Goal: Task Accomplishment & Management: Complete application form

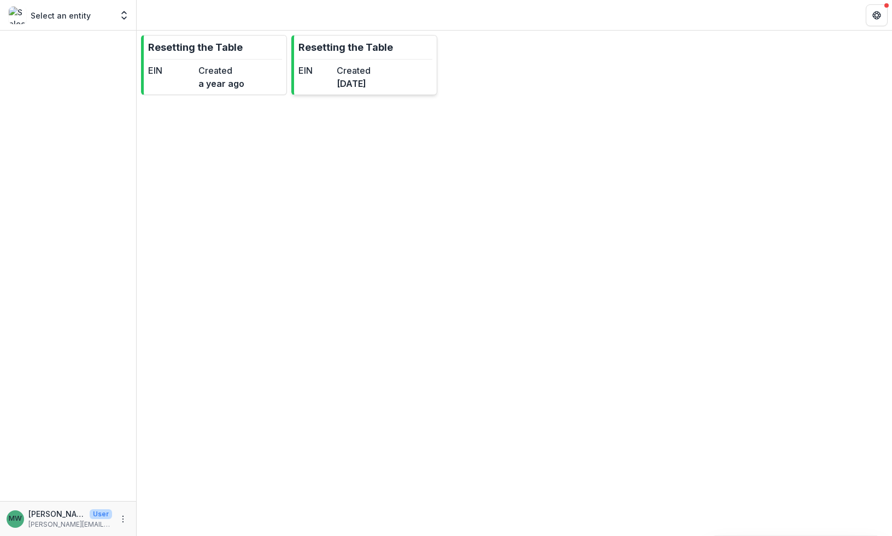
click at [371, 76] on dt "Created" at bounding box center [354, 70] width 34 height 13
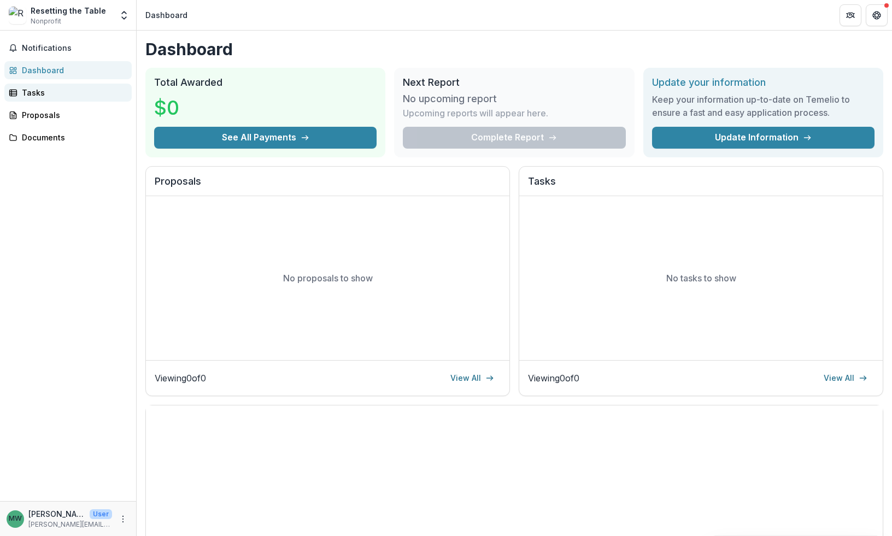
click at [63, 91] on div "Tasks" at bounding box center [72, 92] width 101 height 11
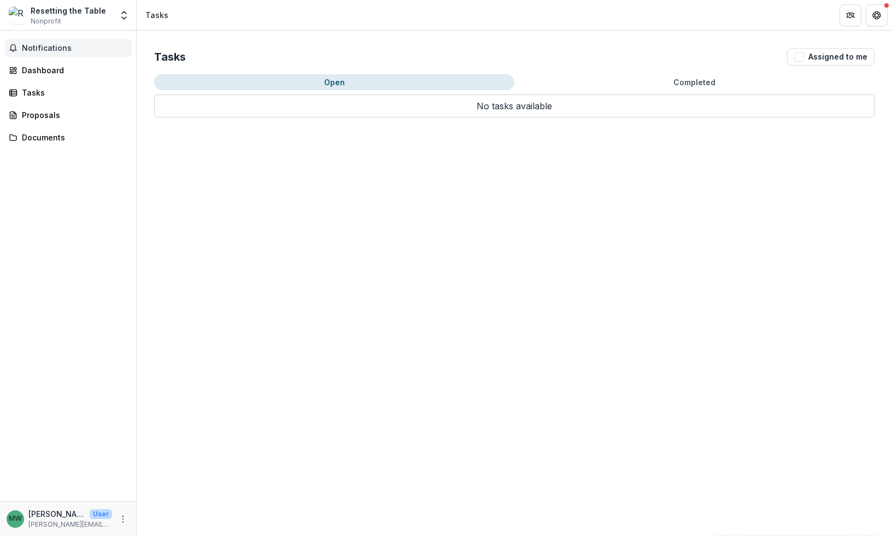
click at [75, 56] on button "Notifications" at bounding box center [67, 47] width 127 height 17
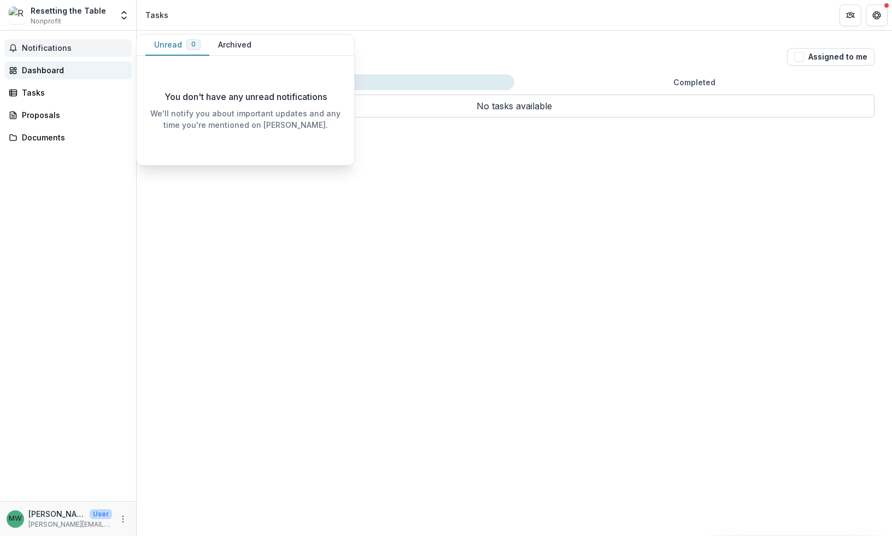
click at [65, 72] on div "Dashboard" at bounding box center [72, 69] width 101 height 11
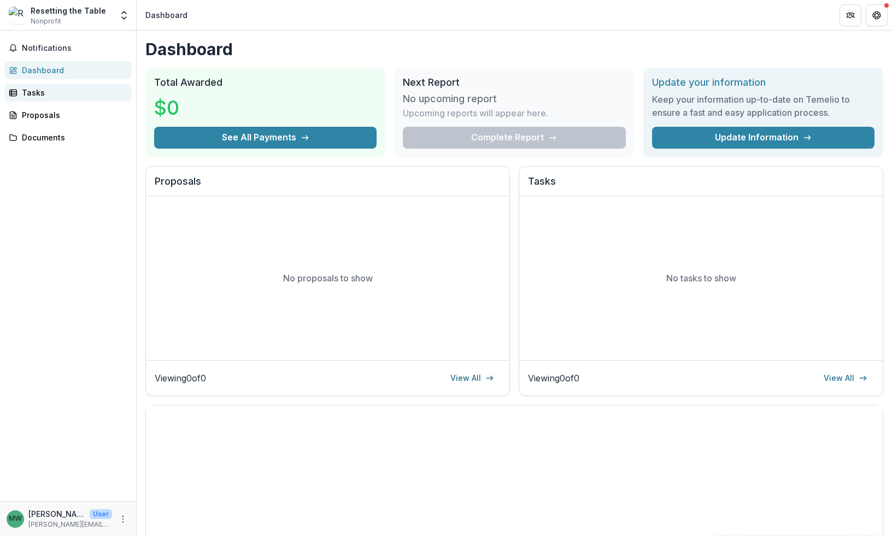
click at [55, 101] on link "Tasks" at bounding box center [67, 93] width 127 height 18
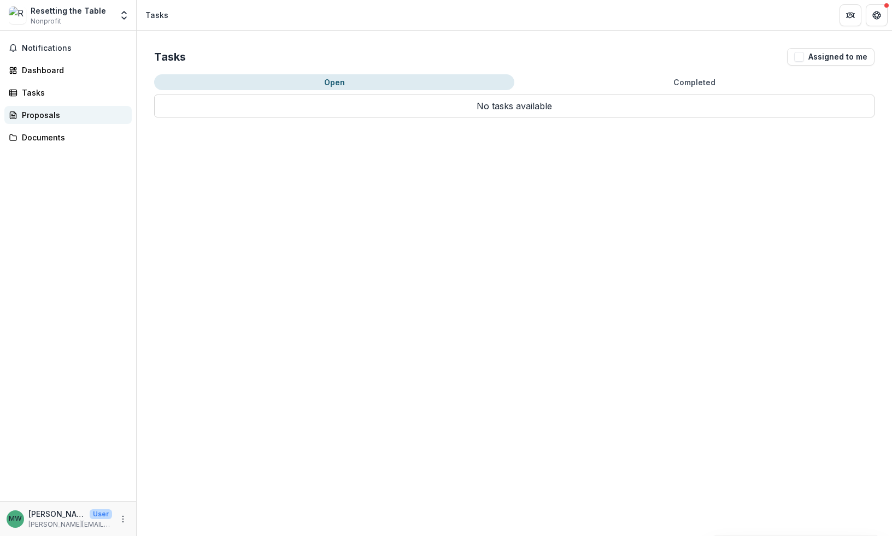
click at [48, 118] on div "Proposals" at bounding box center [72, 114] width 101 height 11
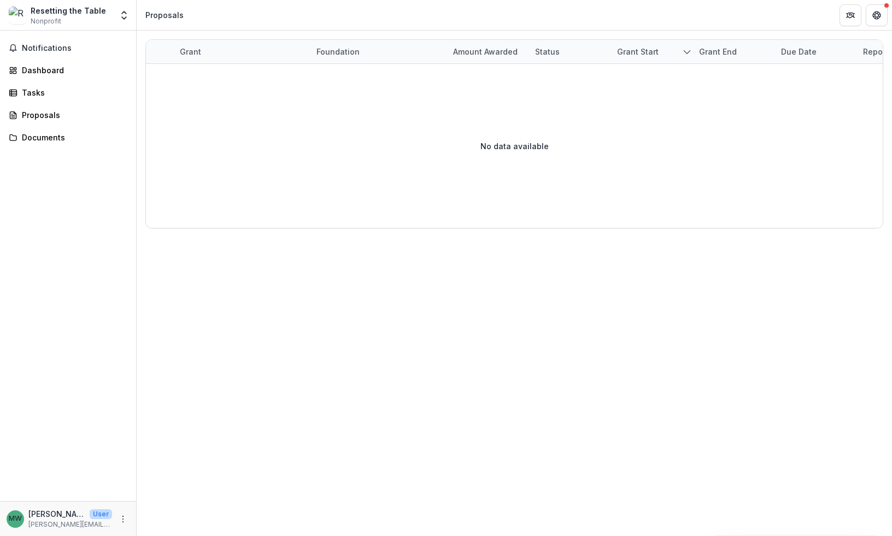
click at [42, 146] on div "Notifications Dashboard Tasks Proposals Documents" at bounding box center [68, 266] width 136 height 471
click at [61, 128] on link "Documents" at bounding box center [67, 137] width 127 height 18
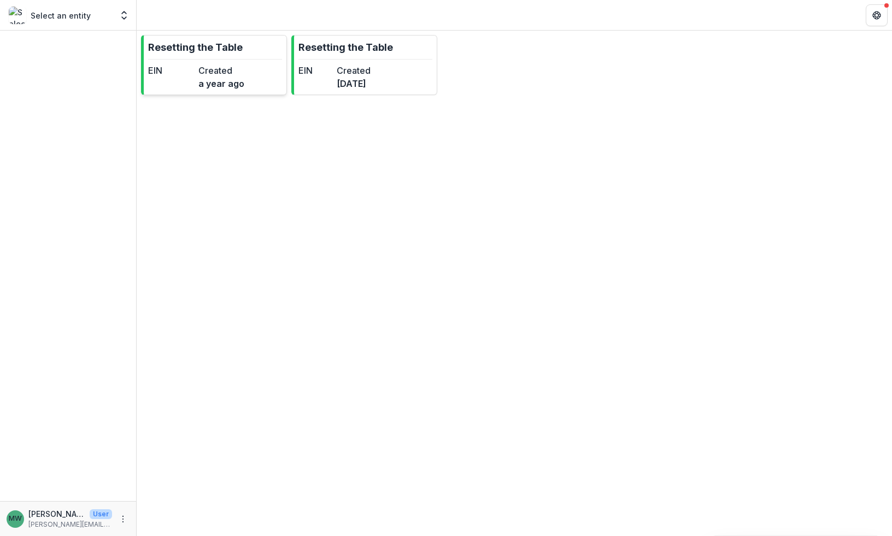
click at [217, 56] on link "Resetting the Table EIN Created a year ago" at bounding box center [214, 65] width 146 height 60
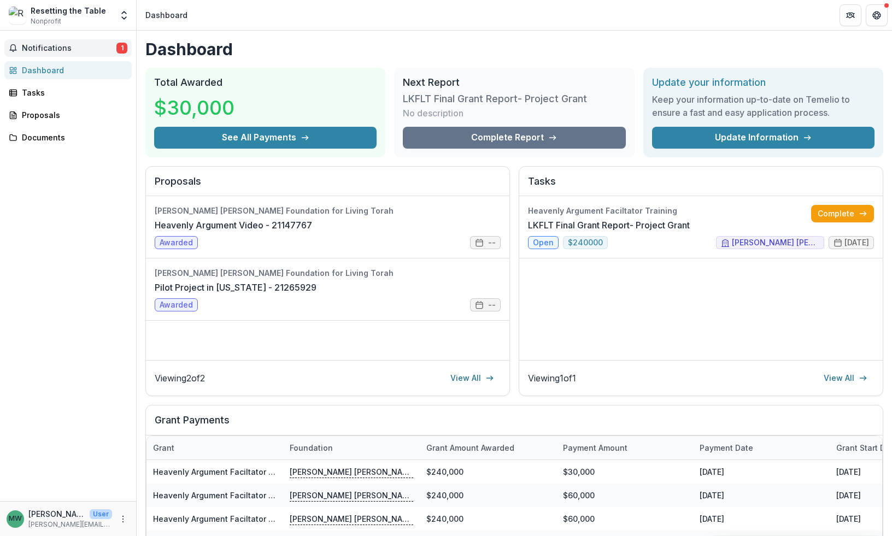
click at [87, 49] on span "Notifications" at bounding box center [69, 48] width 95 height 9
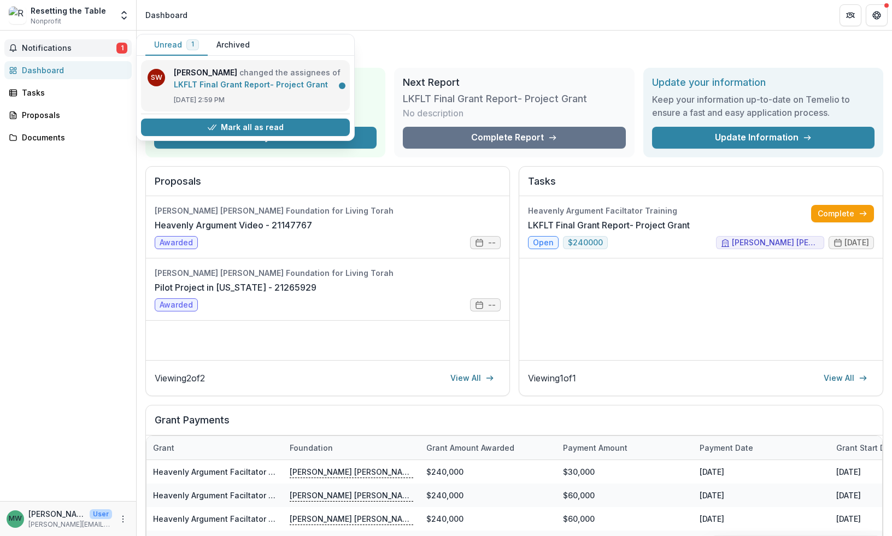
click at [235, 89] on link "LKFLT Final Grant Report- Project Grant" at bounding box center [251, 84] width 154 height 9
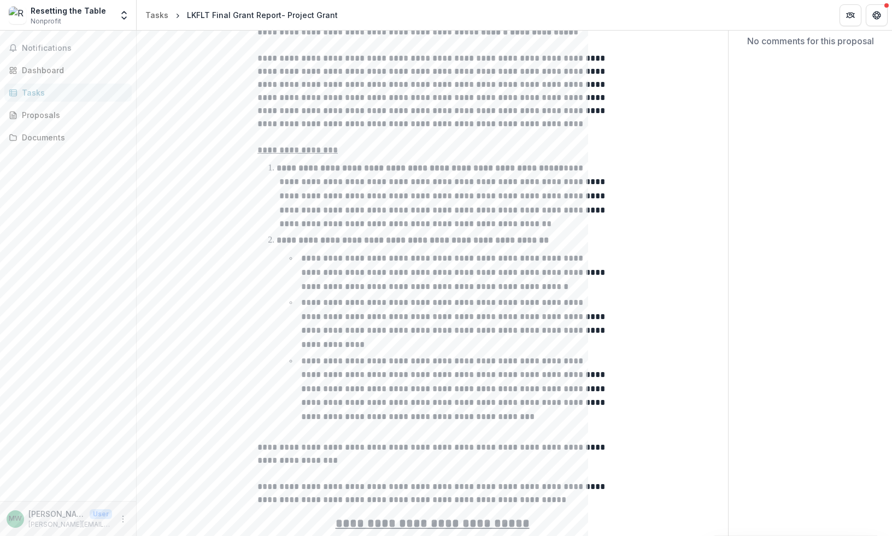
scroll to position [433, 0]
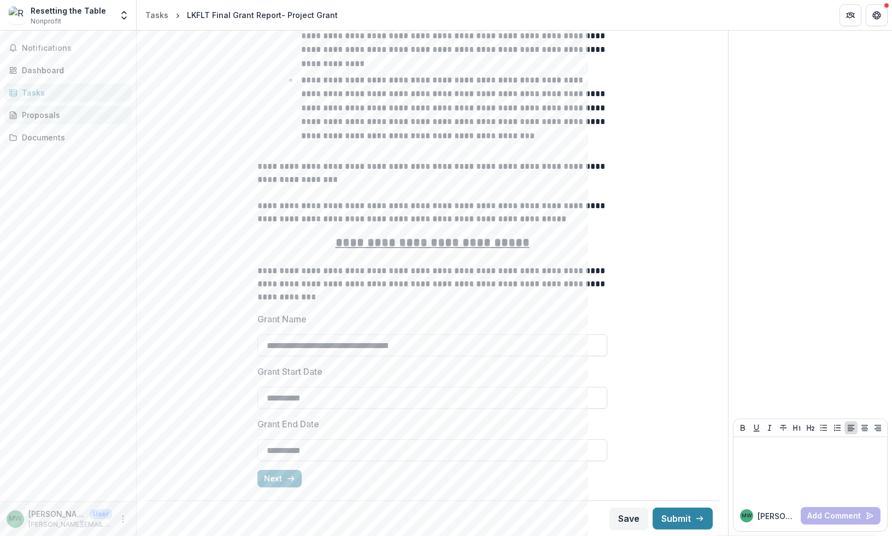
click at [58, 107] on link "Proposals" at bounding box center [67, 115] width 127 height 18
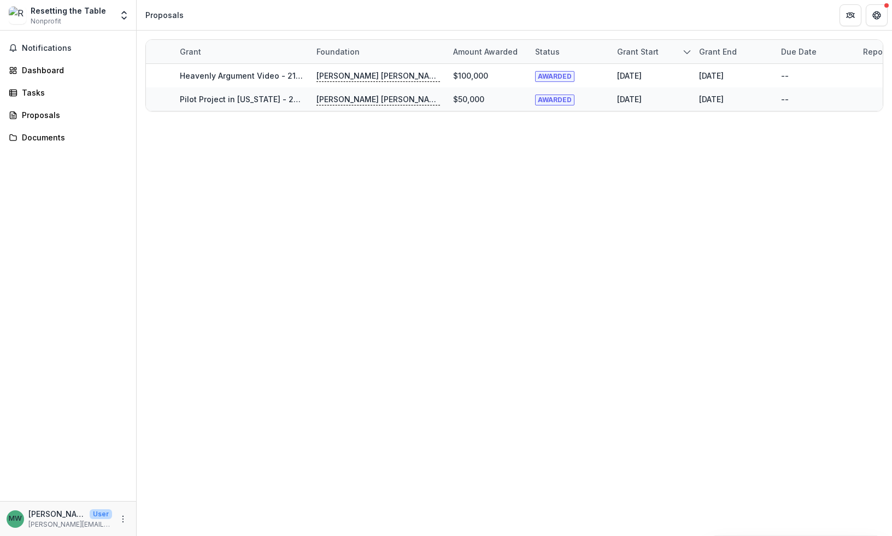
click at [44, 82] on div "Notifications Dashboard Tasks Proposals Documents" at bounding box center [68, 266] width 136 height 471
click at [51, 72] on div "Dashboard" at bounding box center [72, 69] width 101 height 11
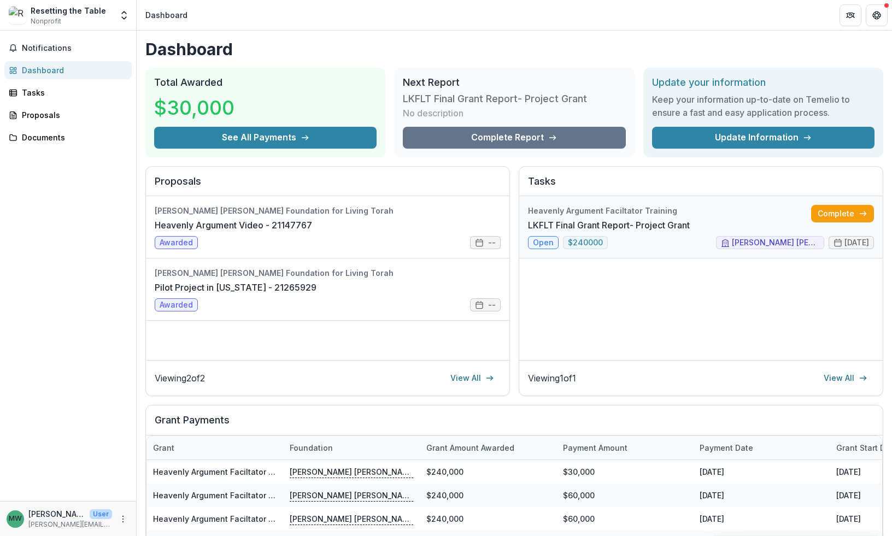
click at [690, 232] on link "LKFLT Final Grant Report- Project Grant" at bounding box center [609, 225] width 162 height 13
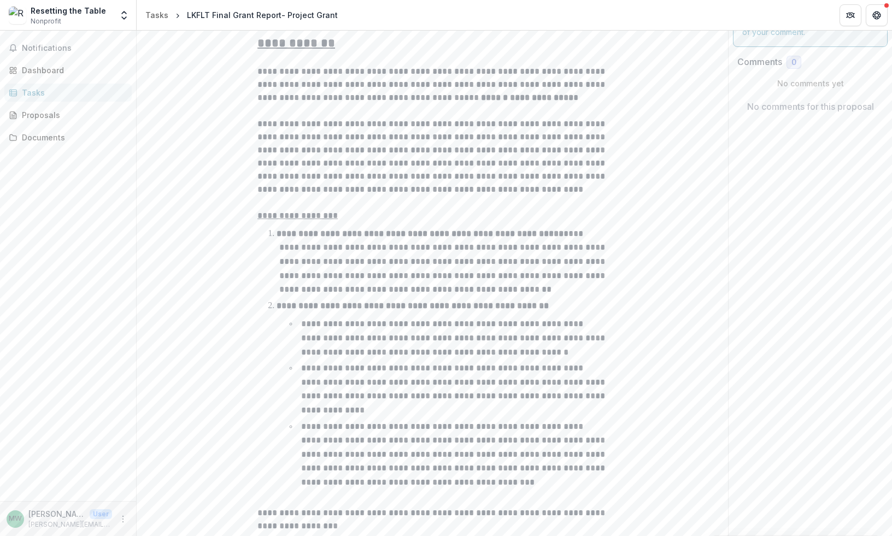
scroll to position [433, 0]
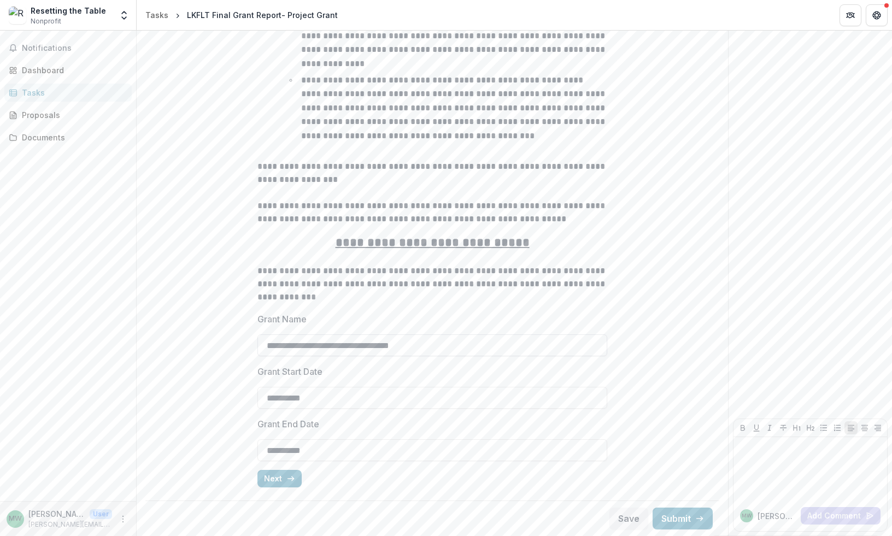
click at [493, 344] on input "**********" at bounding box center [432, 345] width 350 height 22
click at [526, 307] on div "**********" at bounding box center [432, 88] width 350 height 816
click at [352, 343] on input "**********" at bounding box center [432, 345] width 350 height 22
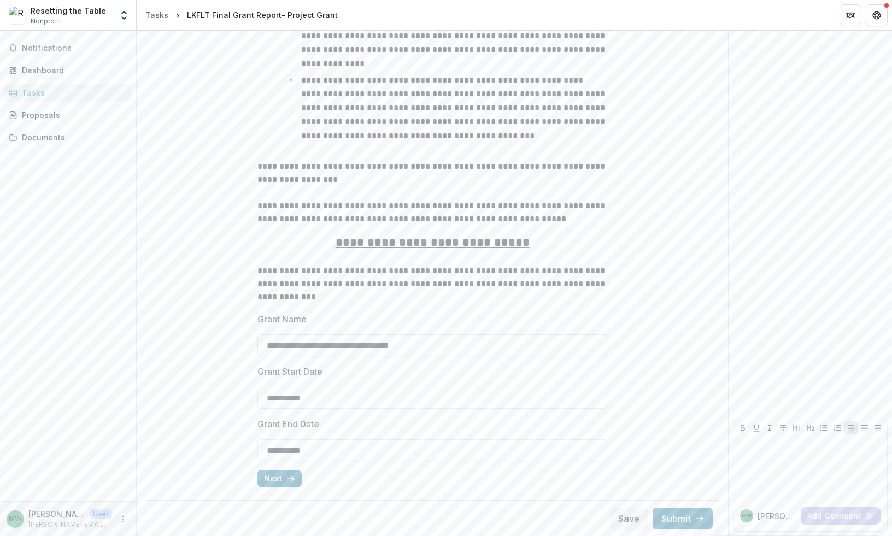
click at [344, 356] on input "**********" at bounding box center [432, 345] width 350 height 22
click at [372, 439] on input "**********" at bounding box center [432, 450] width 350 height 22
click at [671, 462] on div "**********" at bounding box center [432, 88] width 556 height 816
click at [294, 475] on button "Next" at bounding box center [279, 478] width 44 height 17
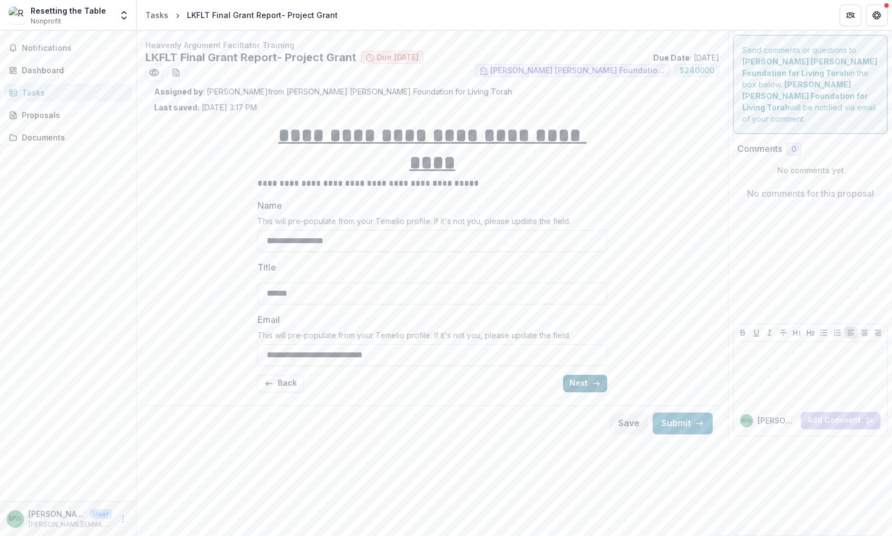
click at [587, 375] on button "Next" at bounding box center [585, 383] width 44 height 17
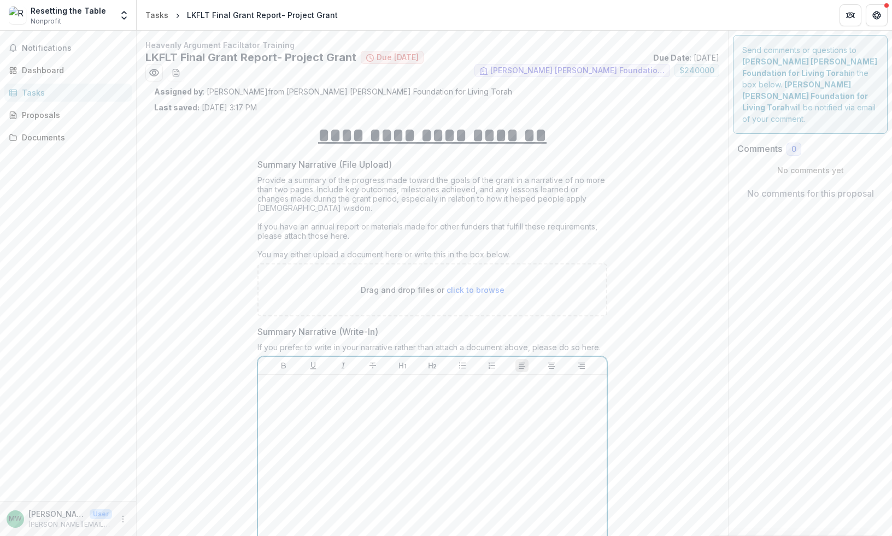
click at [486, 414] on div at bounding box center [432, 461] width 340 height 164
click at [442, 301] on div "Drag and drop files or click to browse" at bounding box center [432, 289] width 350 height 53
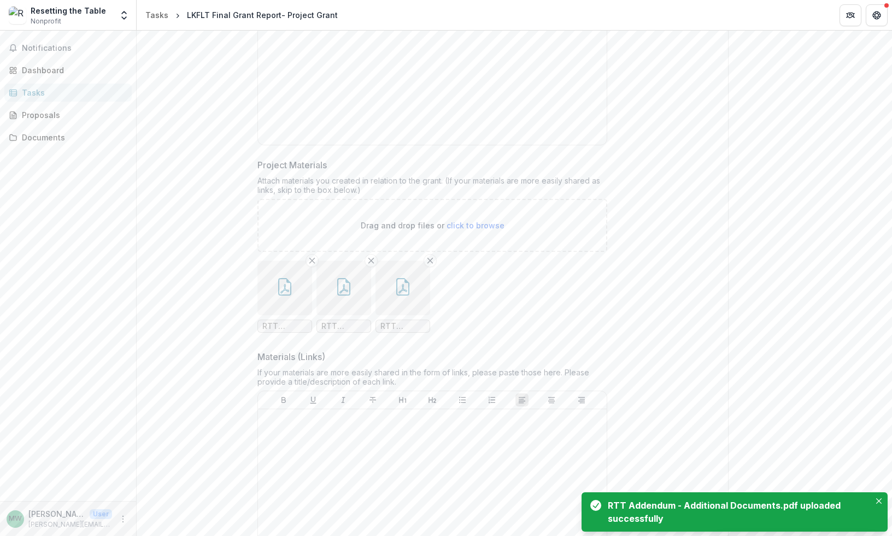
scroll to position [532, 0]
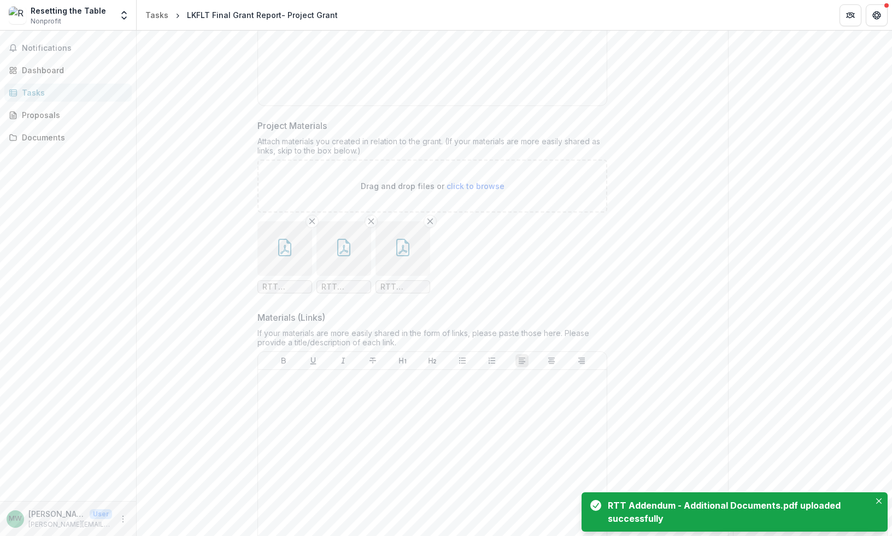
click at [288, 290] on span "RTT Addendum - Impact Report.pdf" at bounding box center [284, 287] width 45 height 9
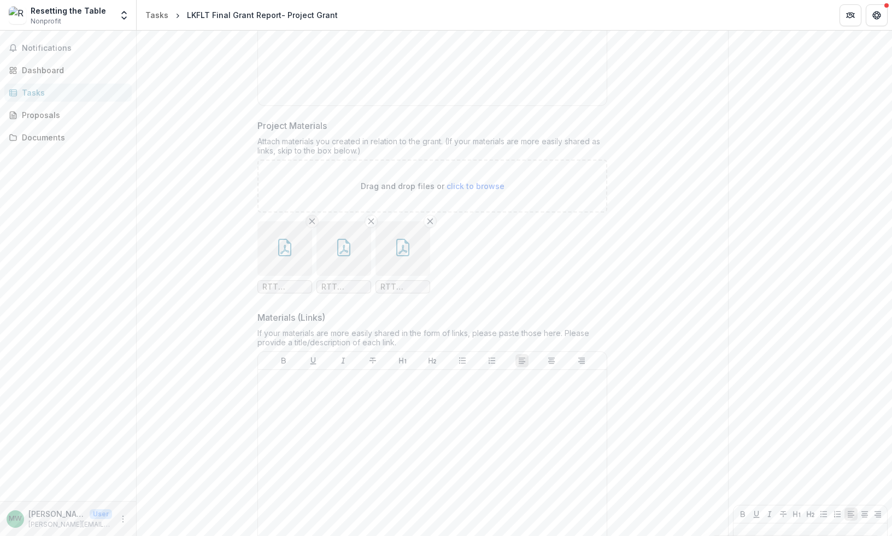
click at [309, 224] on icon "Remove File" at bounding box center [312, 221] width 9 height 9
click at [371, 221] on icon "Remove File" at bounding box center [371, 221] width 9 height 9
click at [308, 222] on icon "Remove File" at bounding box center [312, 221] width 9 height 9
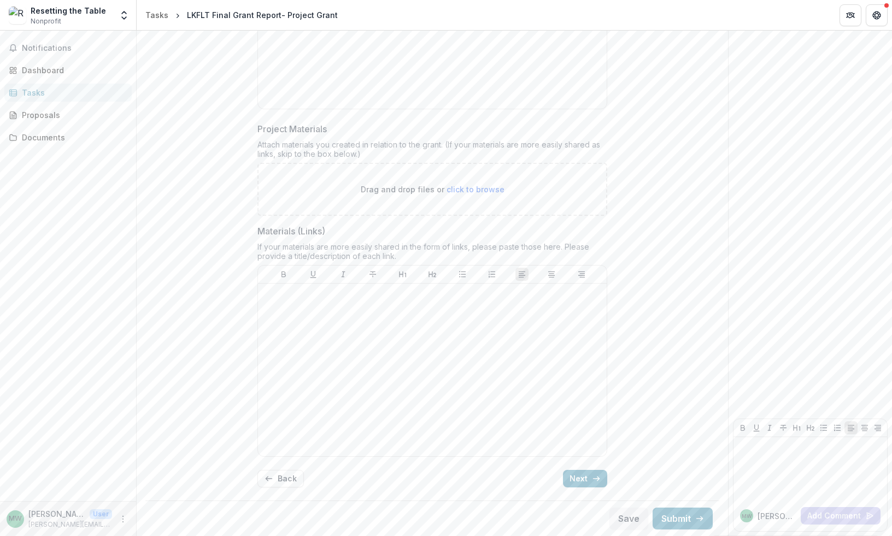
click at [434, 185] on p "Drag and drop files or click to browse" at bounding box center [433, 189] width 144 height 11
type input "**********"
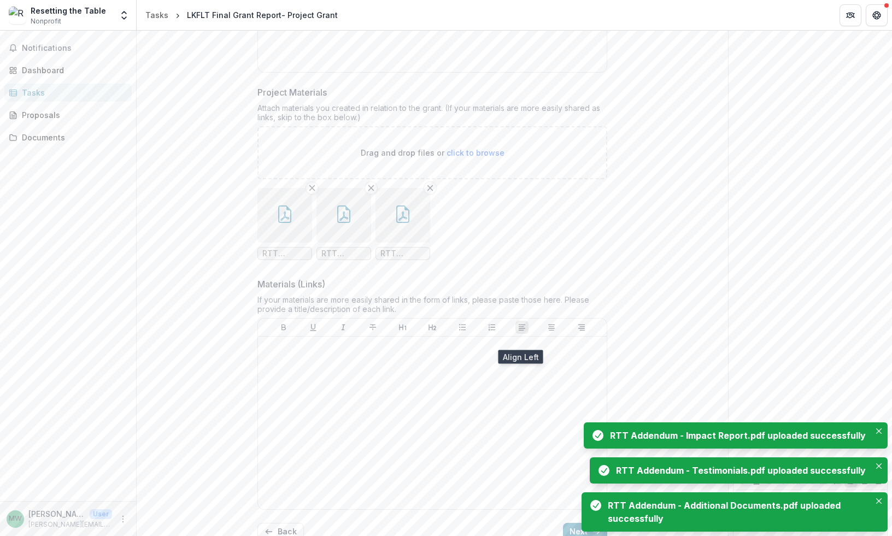
scroll to position [618, 0]
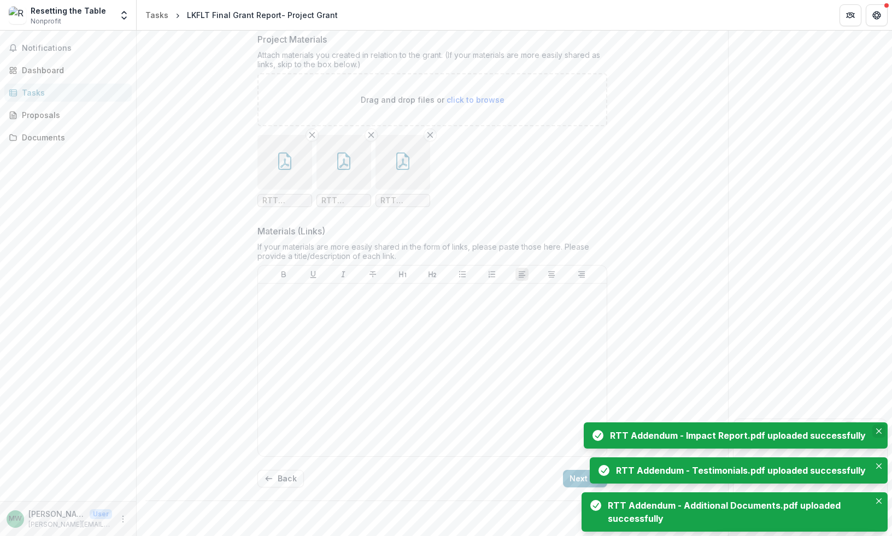
click at [882, 433] on button "Close" at bounding box center [878, 431] width 13 height 13
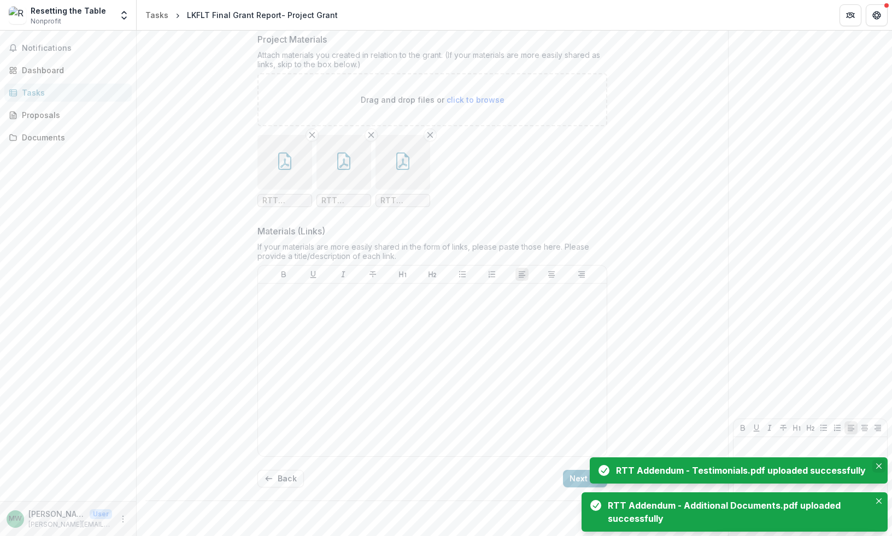
click at [883, 461] on button "Close" at bounding box center [878, 466] width 13 height 13
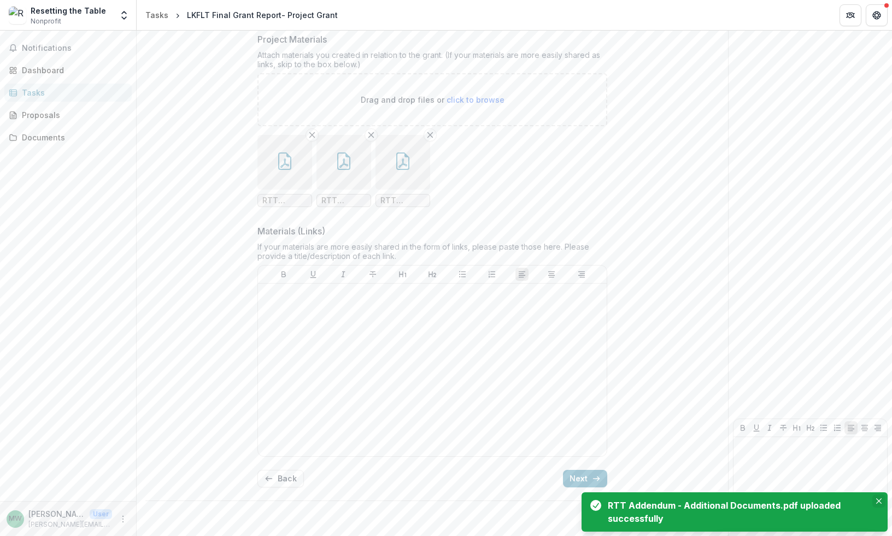
click at [881, 499] on icon "Close" at bounding box center [878, 500] width 5 height 5
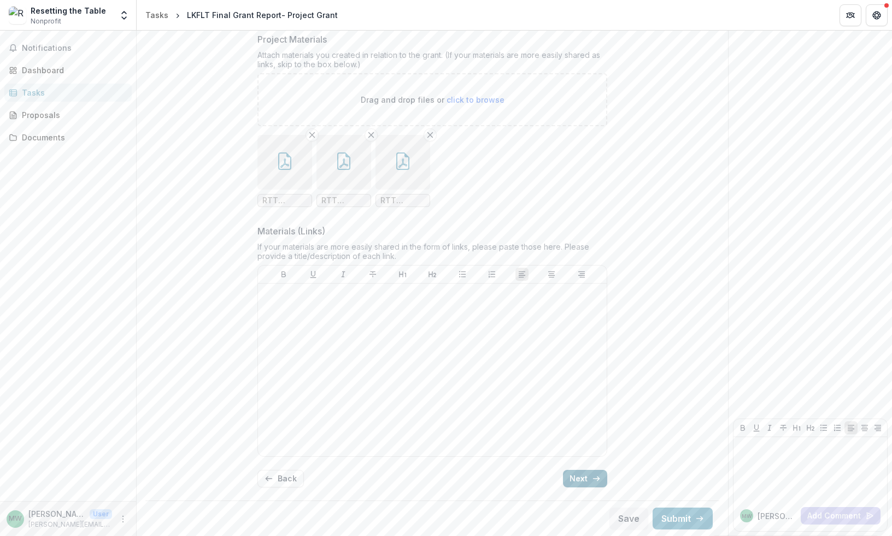
click at [581, 478] on button "Next" at bounding box center [585, 478] width 44 height 17
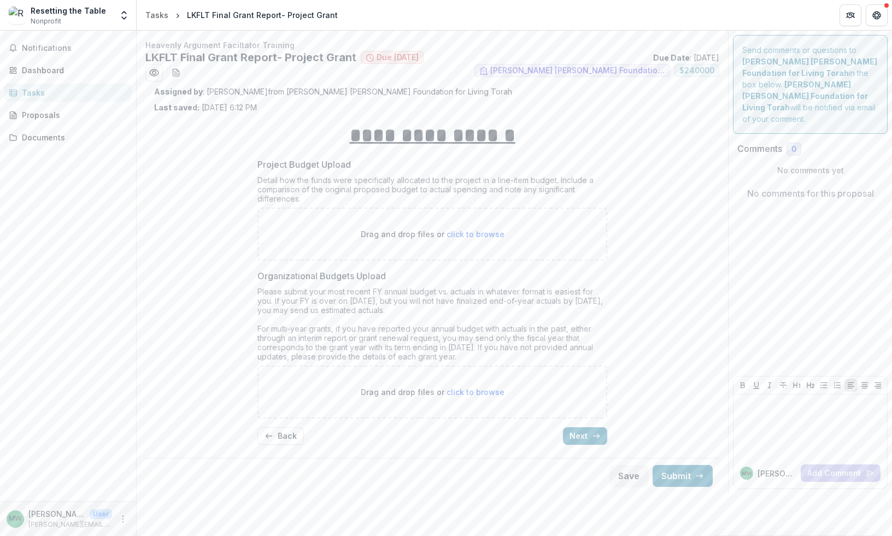
click at [554, 236] on div "Drag and drop files or click to browse" at bounding box center [432, 234] width 350 height 53
click at [489, 235] on span "click to browse" at bounding box center [475, 234] width 58 height 9
type input "**********"
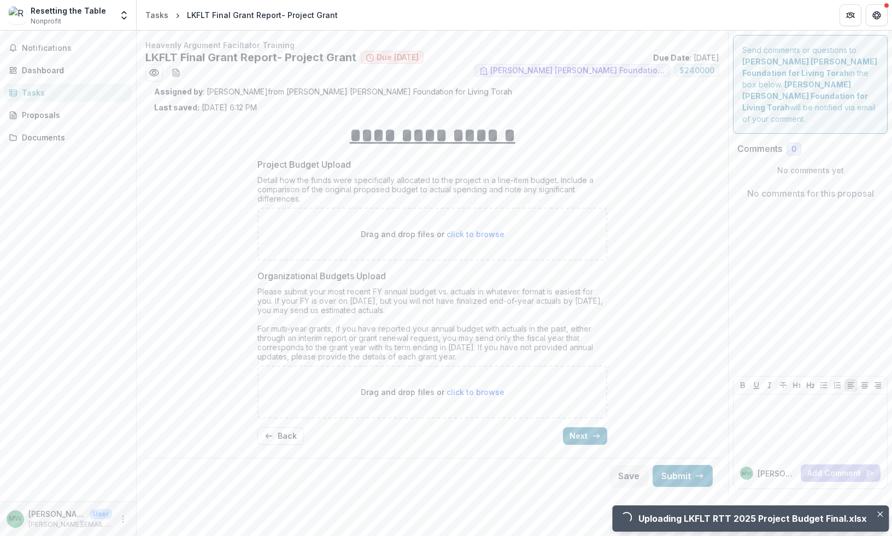
click at [463, 366] on div "Please submit your most recent FY annual budget vs. actuals in whatever format …" at bounding box center [432, 326] width 350 height 79
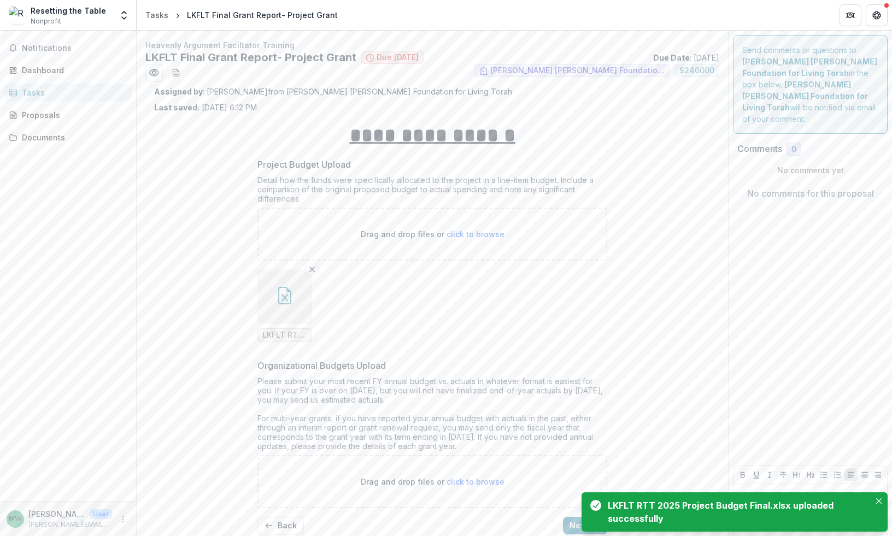
scroll to position [47, 0]
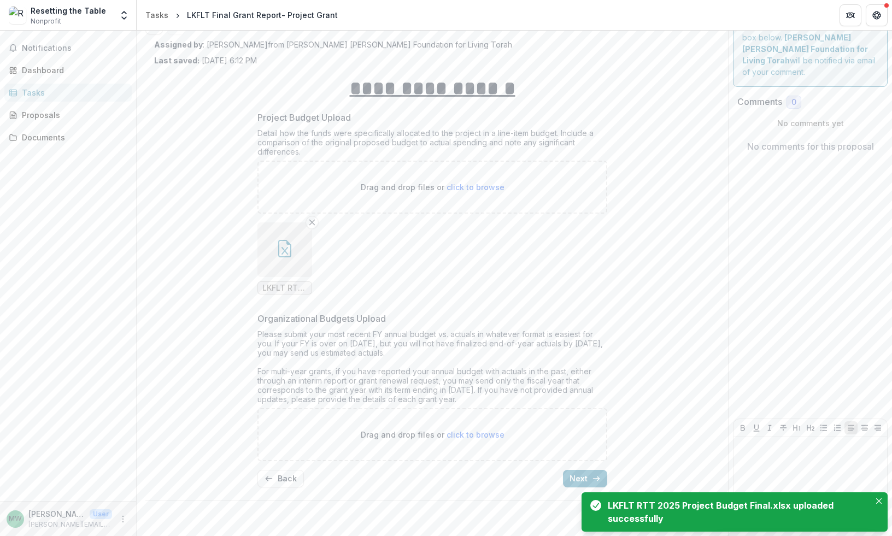
click at [451, 439] on p "Drag and drop files or click to browse" at bounding box center [433, 434] width 144 height 11
type input "**********"
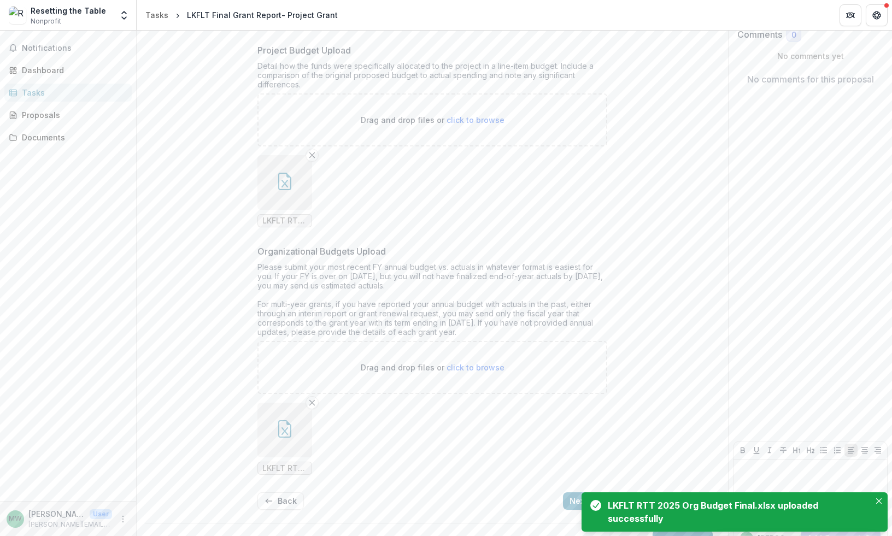
scroll to position [137, 0]
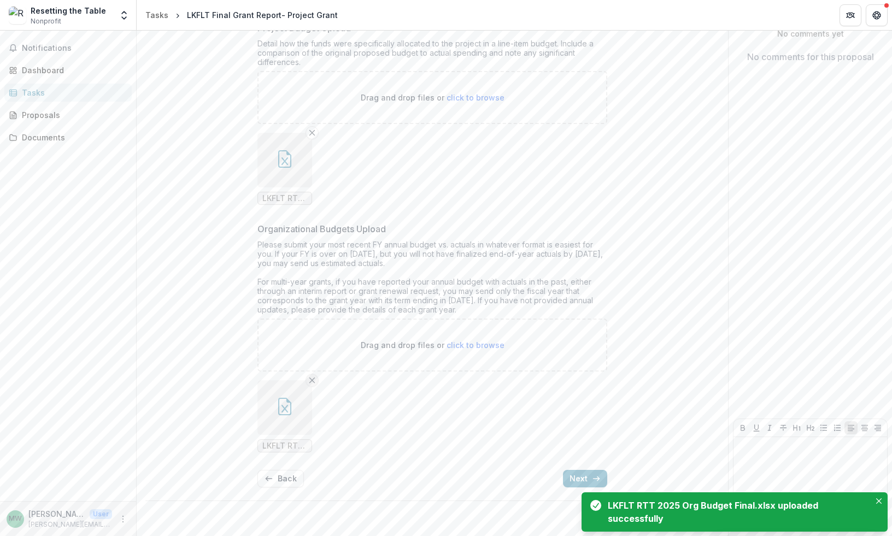
click at [308, 377] on icon "Remove File" at bounding box center [312, 380] width 9 height 9
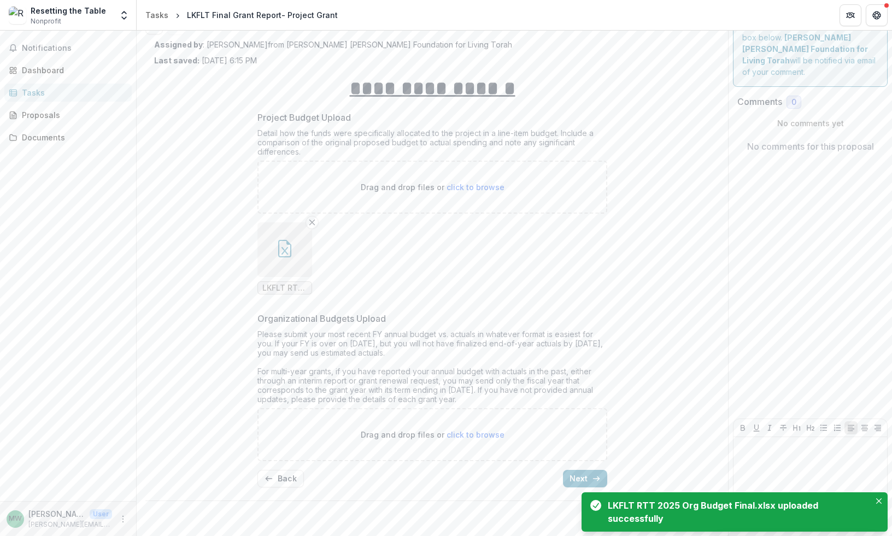
scroll to position [47, 0]
click at [431, 421] on div "Drag and drop files or click to browse" at bounding box center [432, 434] width 350 height 53
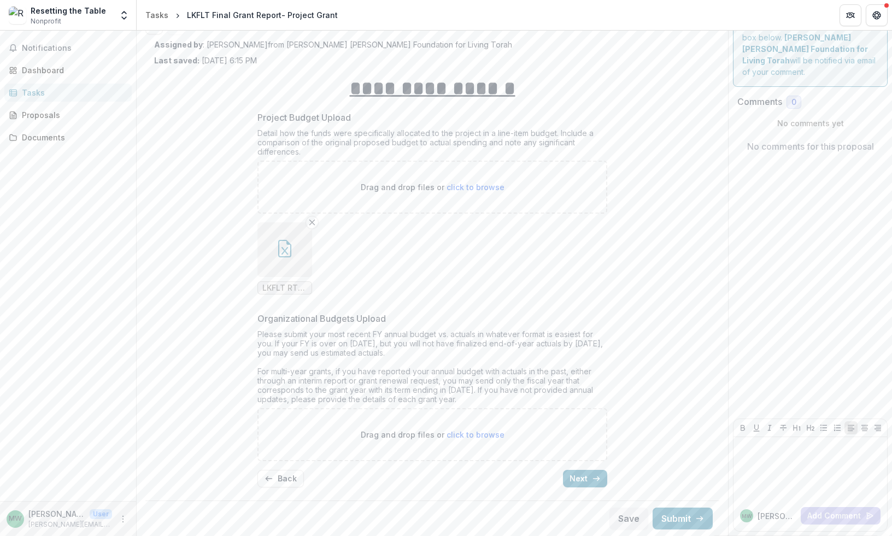
type input "**********"
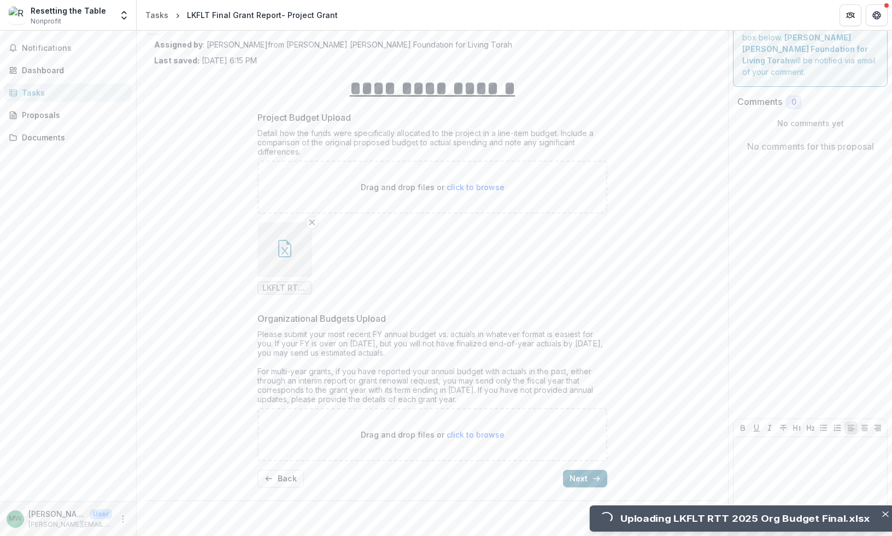
scroll to position [137, 0]
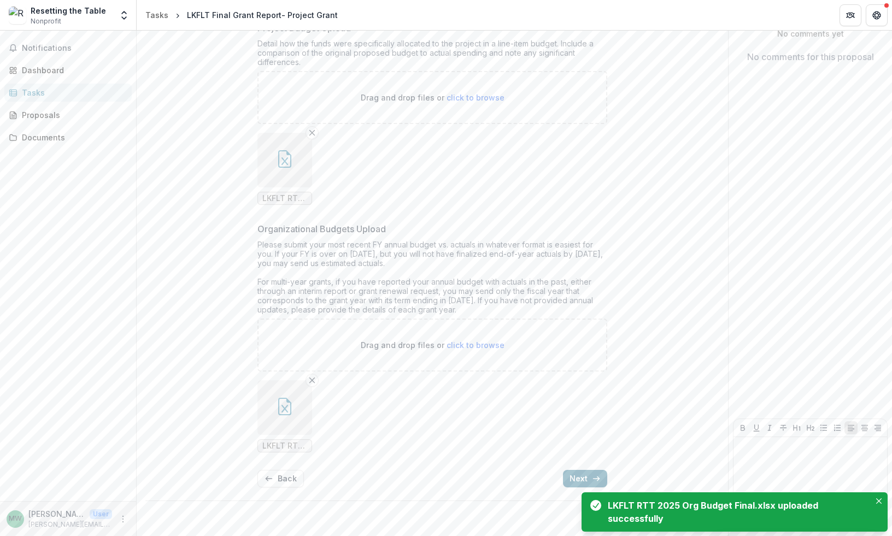
click at [586, 479] on button "Next" at bounding box center [585, 478] width 44 height 17
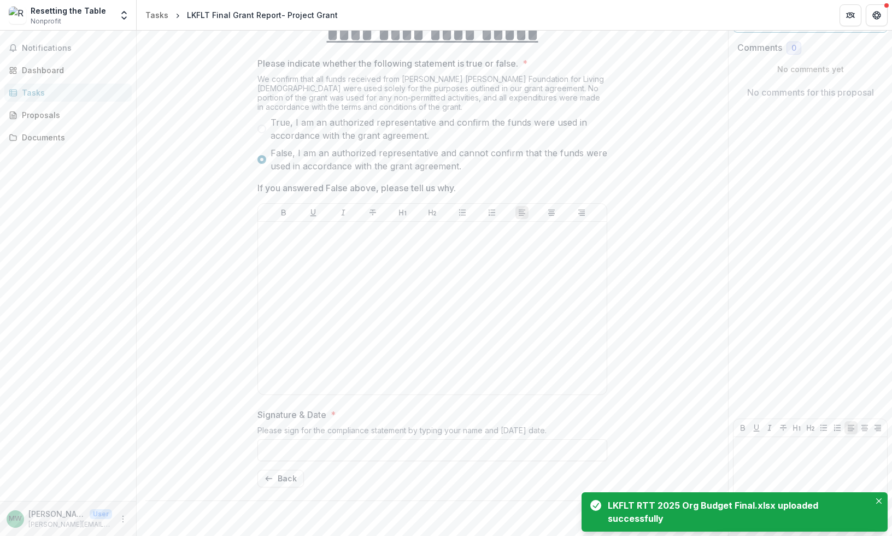
scroll to position [0, 0]
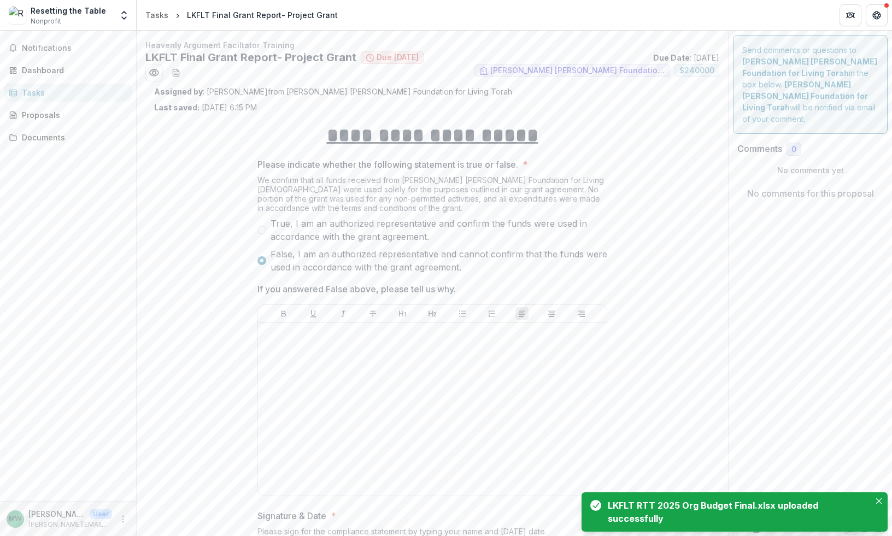
click at [621, 201] on div "**********" at bounding box center [432, 355] width 556 height 484
click at [394, 225] on span "True, I am an authorized representative and confirm the funds were used in acco…" at bounding box center [439, 230] width 337 height 26
click at [385, 352] on div at bounding box center [432, 409] width 340 height 164
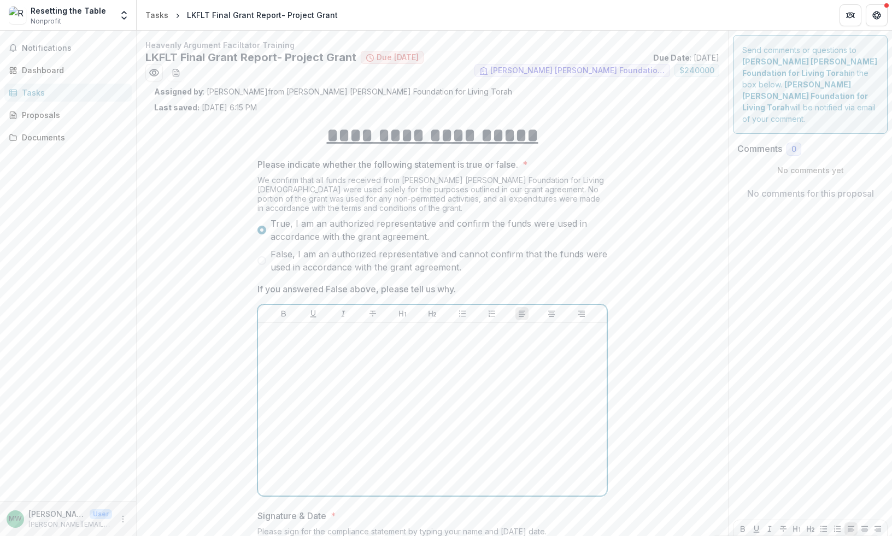
scroll to position [101, 0]
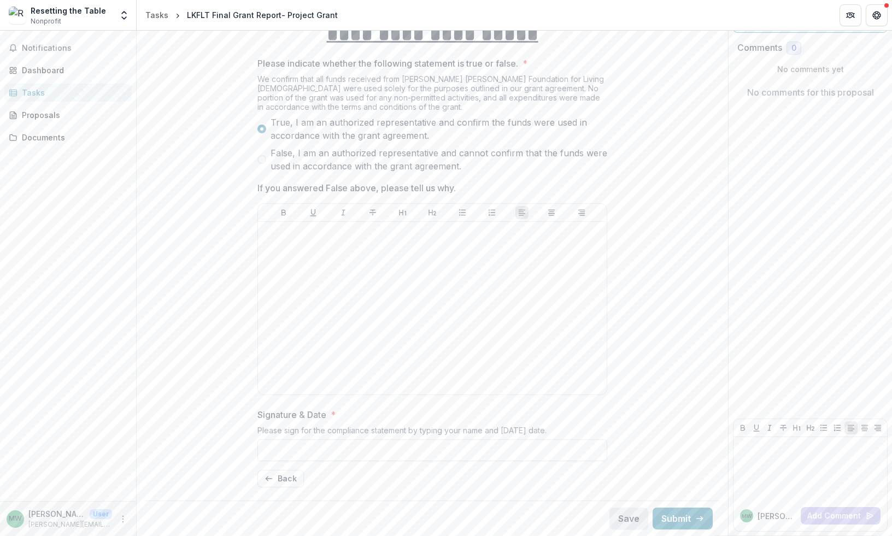
click at [615, 516] on button "Save" at bounding box center [628, 519] width 39 height 22
click at [484, 458] on input "Signature & Date *" at bounding box center [432, 450] width 350 height 22
type input "**********"
click at [623, 523] on button "Save" at bounding box center [628, 519] width 39 height 22
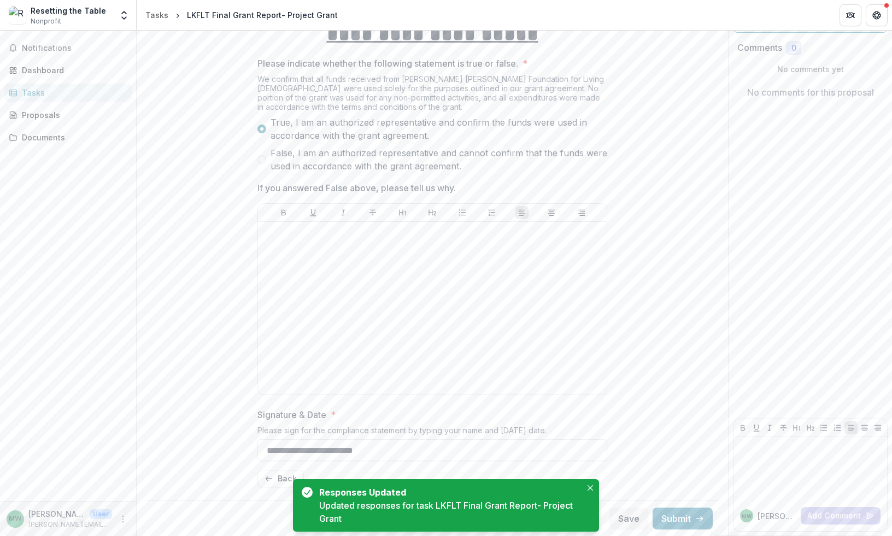
scroll to position [0, 0]
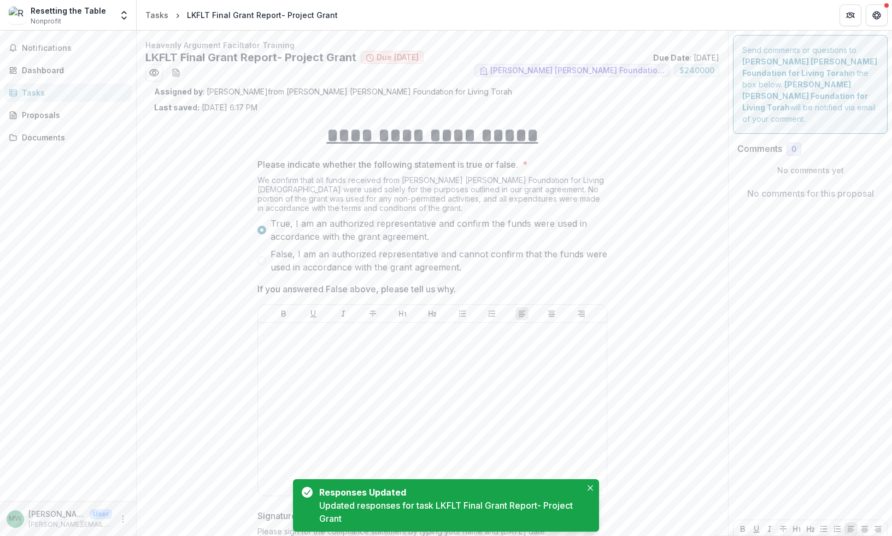
click at [56, 86] on link "Tasks" at bounding box center [67, 93] width 127 height 18
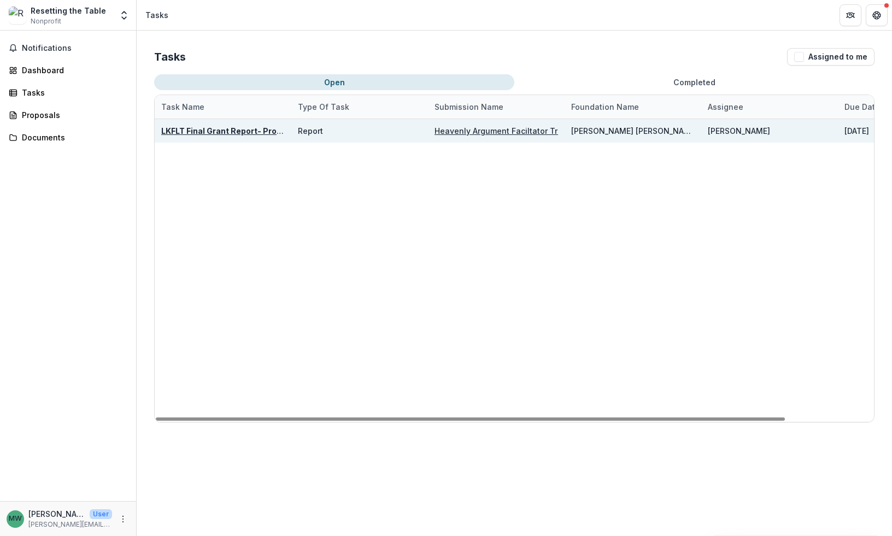
click at [278, 131] on u "LKFLT Final Grant Report- Project Grant" at bounding box center [238, 130] width 155 height 9
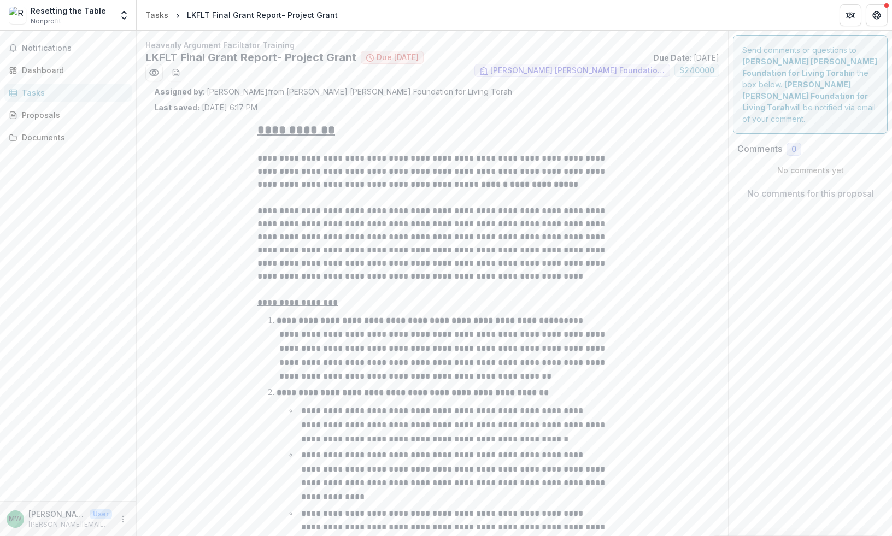
scroll to position [433, 0]
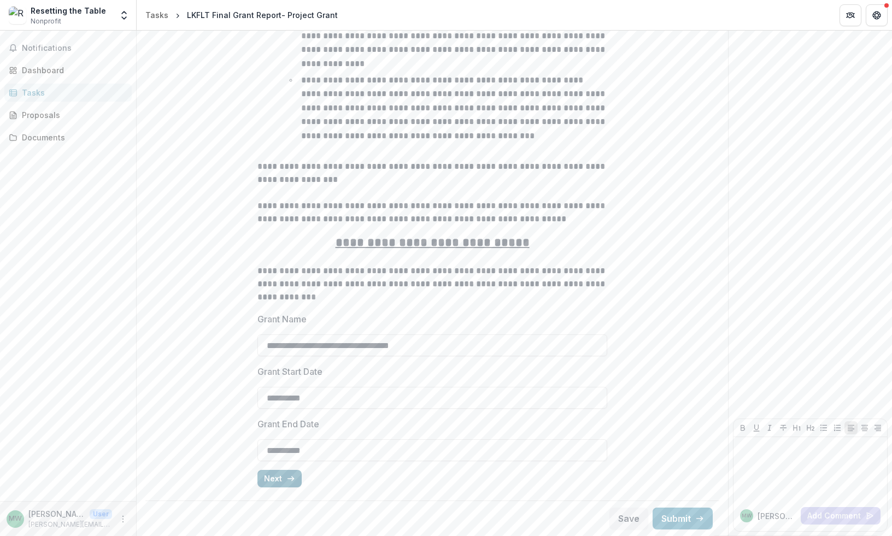
click at [267, 478] on button "Next" at bounding box center [279, 478] width 44 height 17
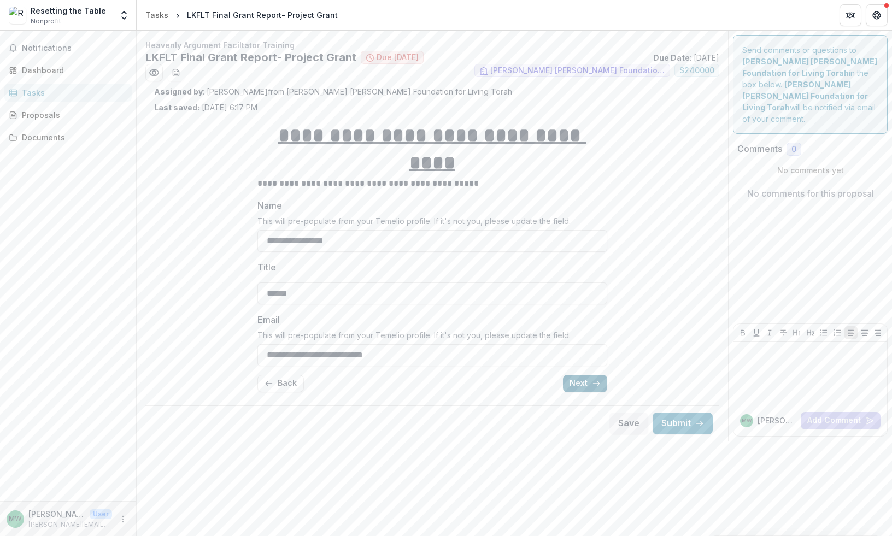
scroll to position [0, 0]
click at [577, 375] on button "Next" at bounding box center [585, 383] width 44 height 17
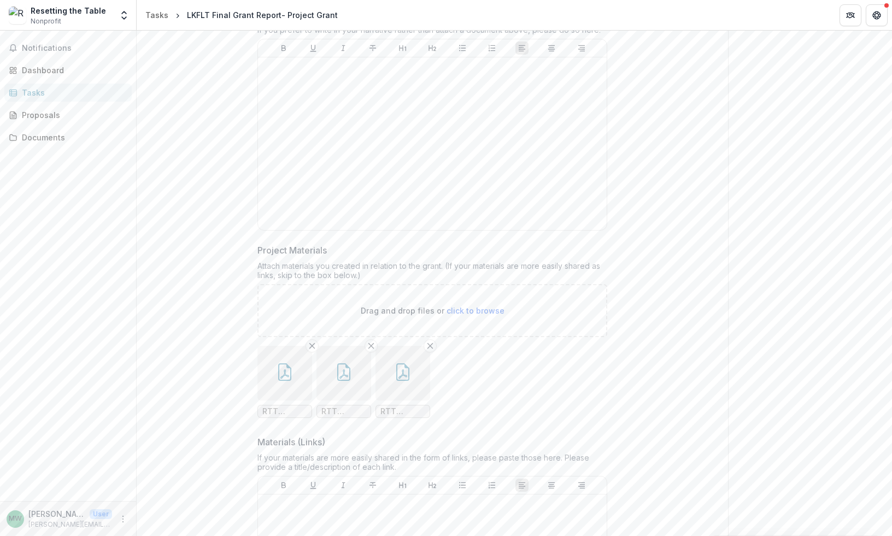
scroll to position [618, 0]
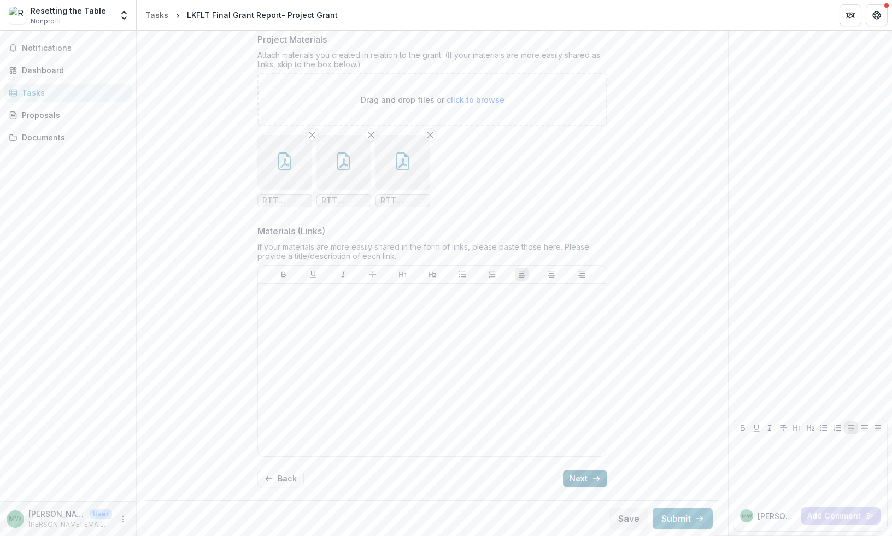
click at [579, 476] on button "Next" at bounding box center [585, 478] width 44 height 17
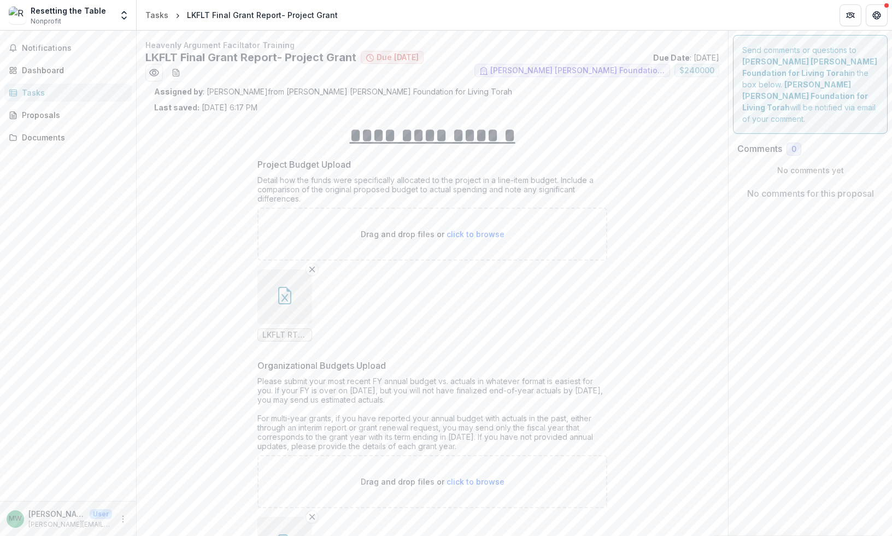
scroll to position [137, 0]
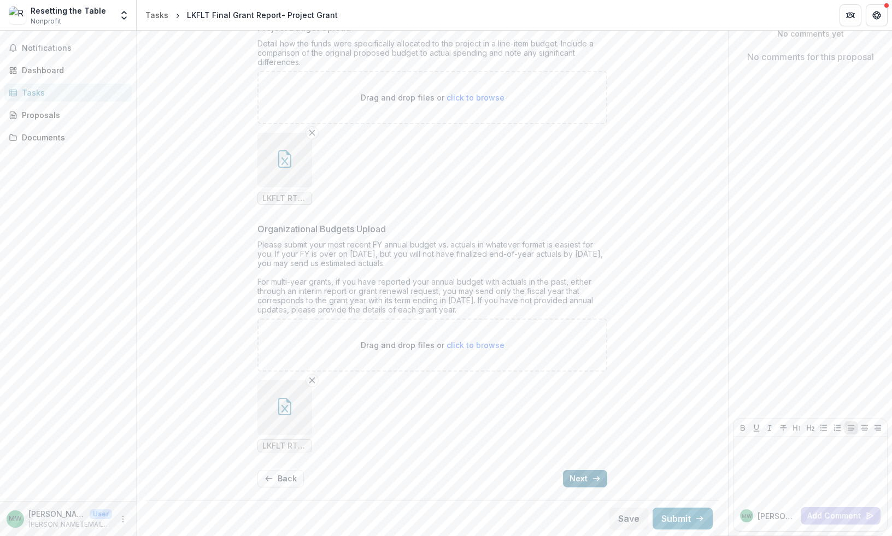
click at [575, 480] on button "Next" at bounding box center [585, 478] width 44 height 17
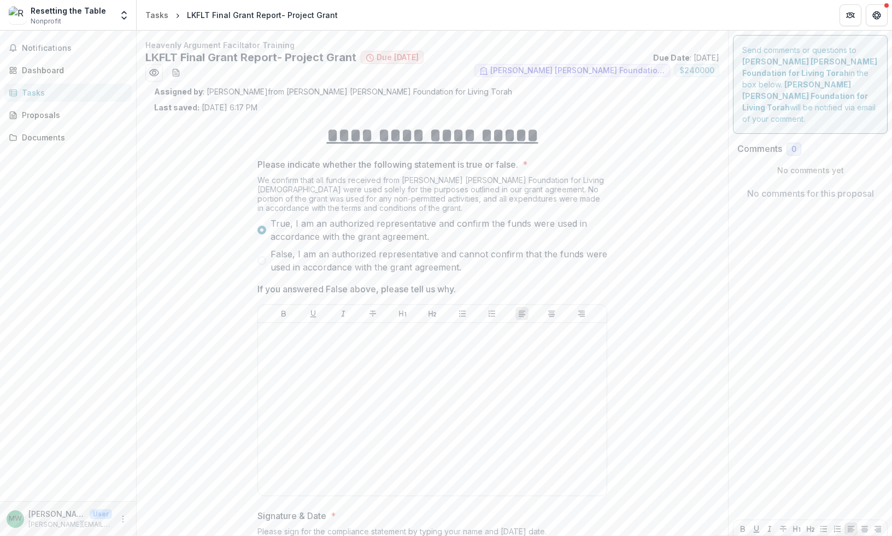
scroll to position [101, 0]
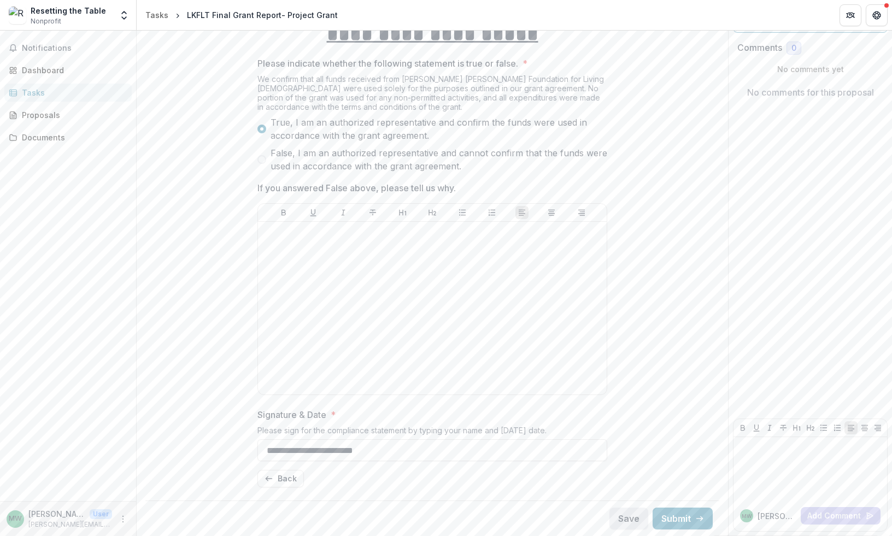
click at [625, 518] on button "Save" at bounding box center [628, 519] width 39 height 22
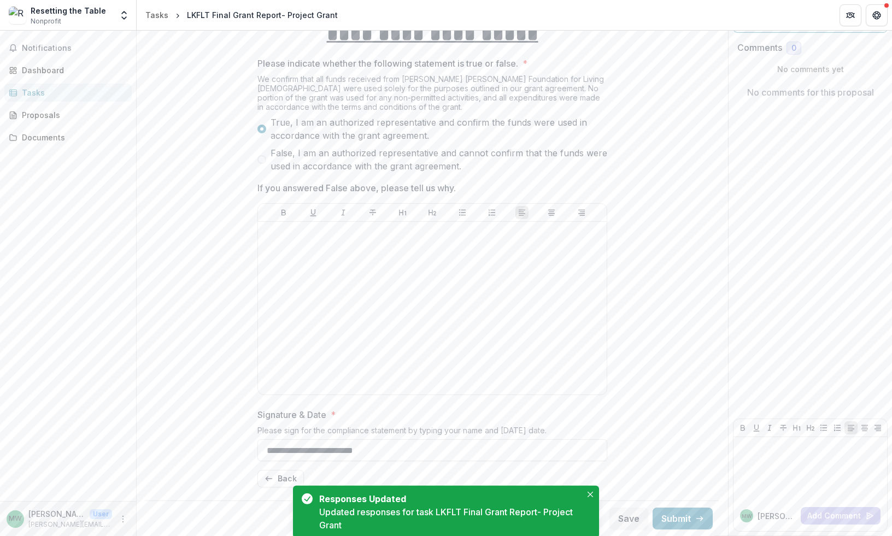
click at [23, 14] on img at bounding box center [17, 15] width 17 height 17
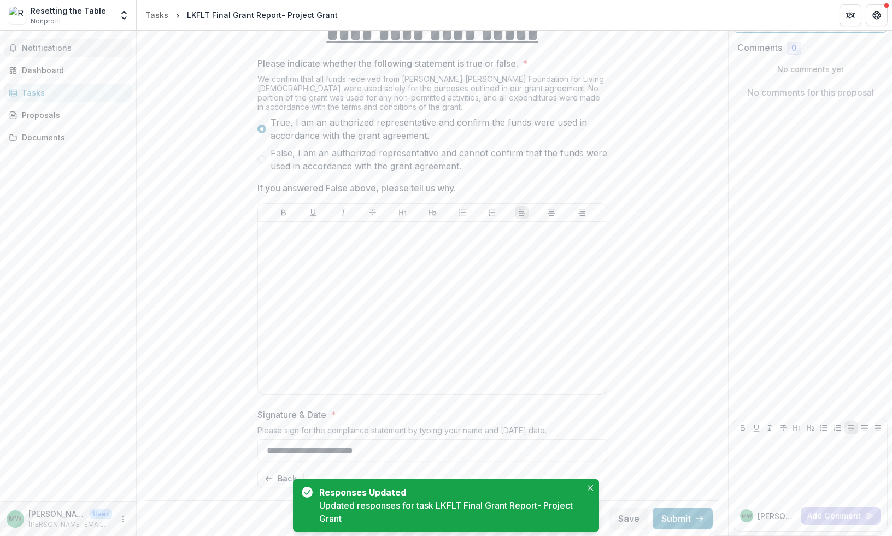
click at [47, 51] on span "Notifications" at bounding box center [74, 48] width 105 height 9
click at [164, 21] on link "Tasks" at bounding box center [157, 15] width 32 height 16
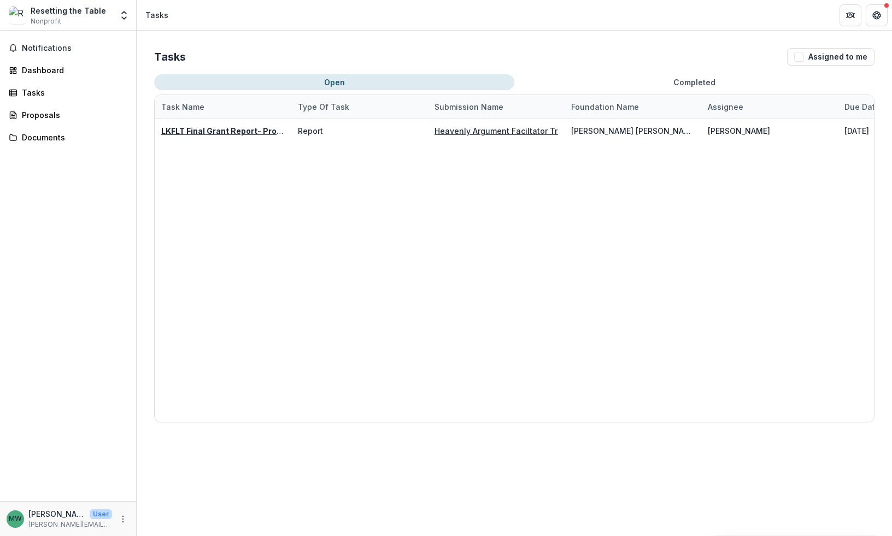
click at [157, 16] on div "Tasks" at bounding box center [156, 14] width 23 height 11
click at [89, 14] on div "Resetting the Table" at bounding box center [68, 10] width 75 height 11
click at [128, 17] on icon "Open entity switcher" at bounding box center [124, 15] width 11 height 11
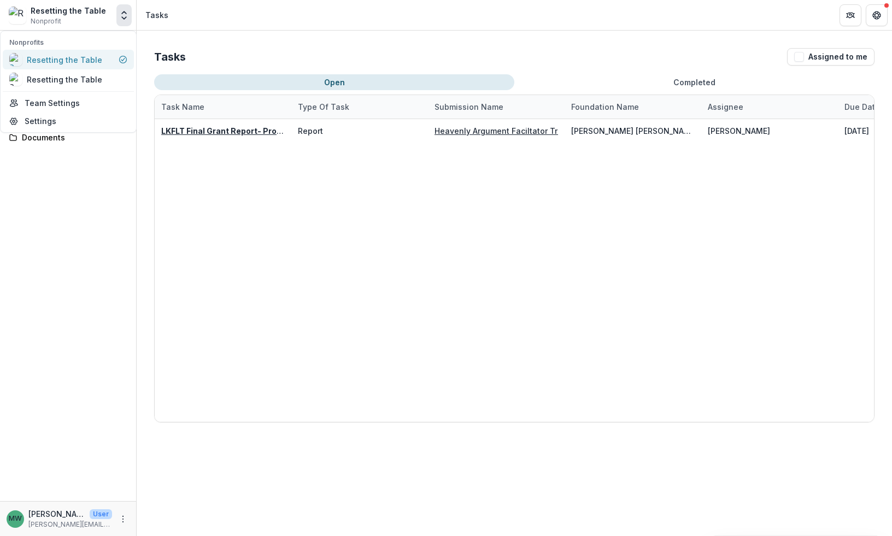
click at [83, 58] on div "Resetting the Table" at bounding box center [64, 59] width 75 height 11
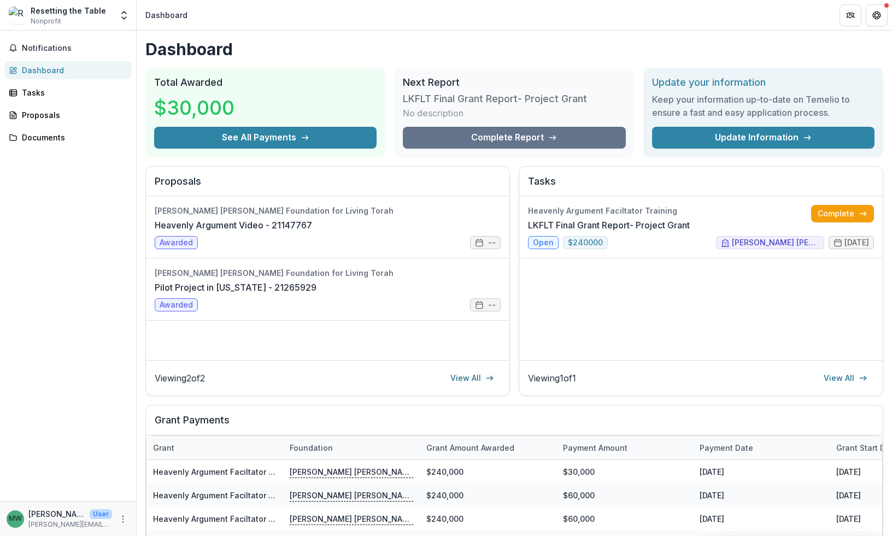
click at [101, 20] on div "Resetting the Table Nonprofit" at bounding box center [68, 15] width 75 height 21
click at [116, 16] on button "Open entity switcher" at bounding box center [123, 15] width 15 height 22
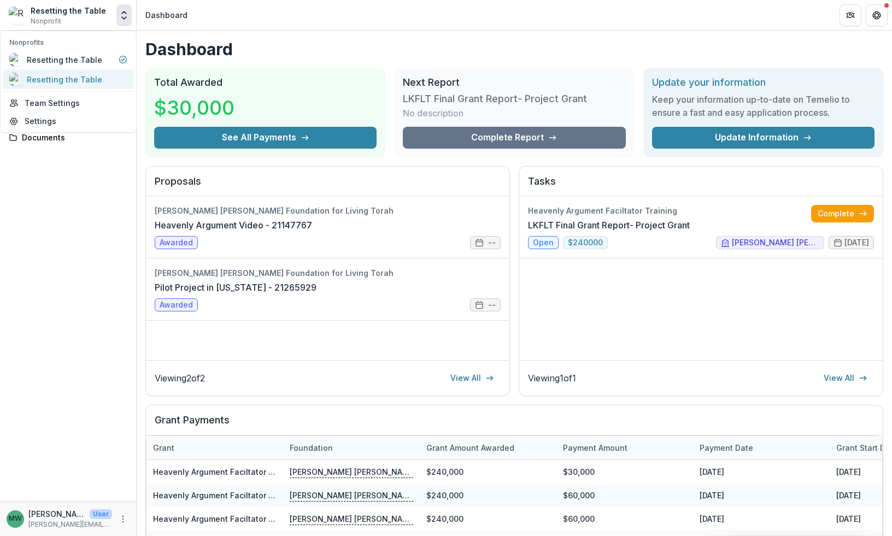
click at [76, 74] on div "Resetting the Table" at bounding box center [64, 79] width 75 height 11
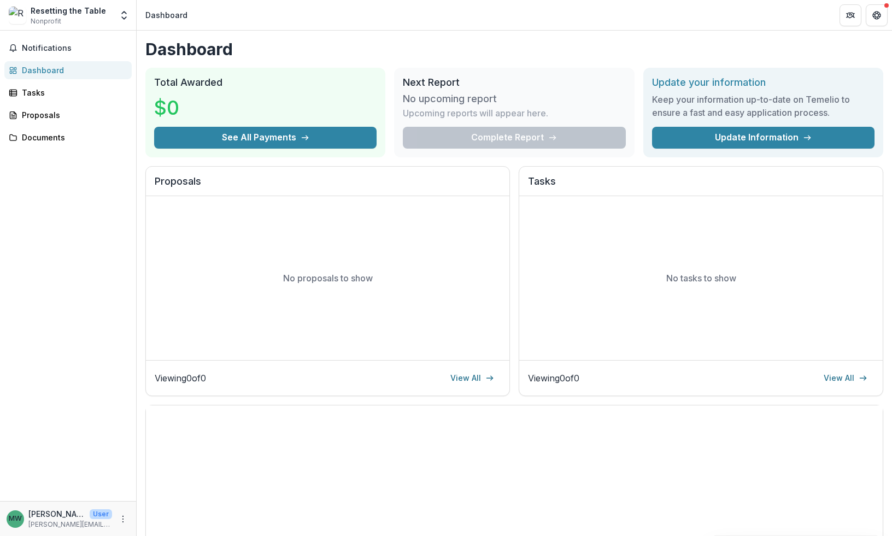
click at [113, 13] on div "Resetting the Table Nonprofit Nonprofits Resetting the Table Resetting the Tabl…" at bounding box center [67, 15] width 127 height 22
click at [122, 15] on icon "Open entity switcher" at bounding box center [124, 15] width 11 height 11
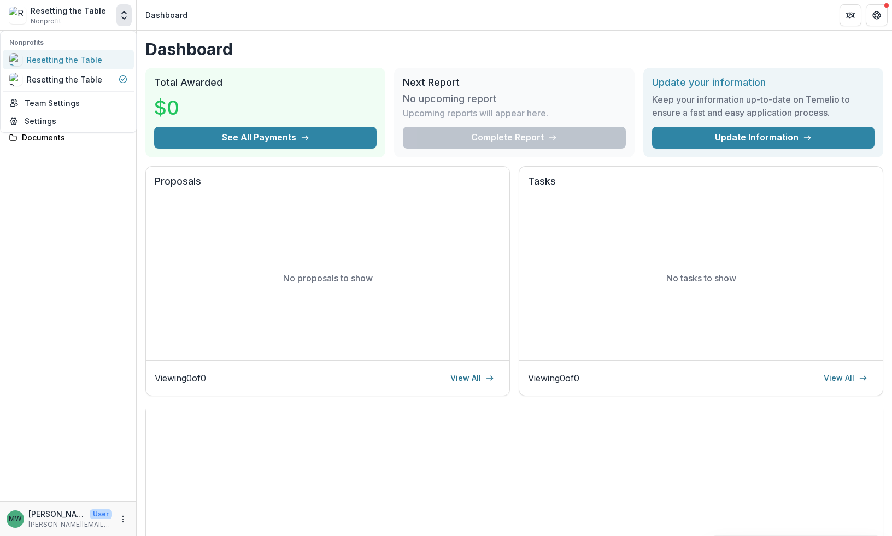
click at [96, 54] on div "Resetting the Table" at bounding box center [64, 59] width 75 height 11
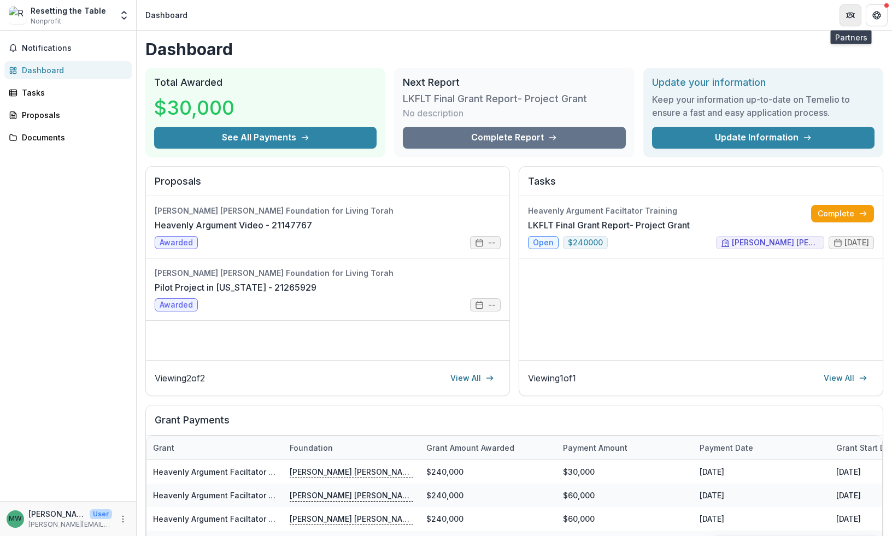
click at [854, 20] on button "Partners" at bounding box center [850, 15] width 22 height 22
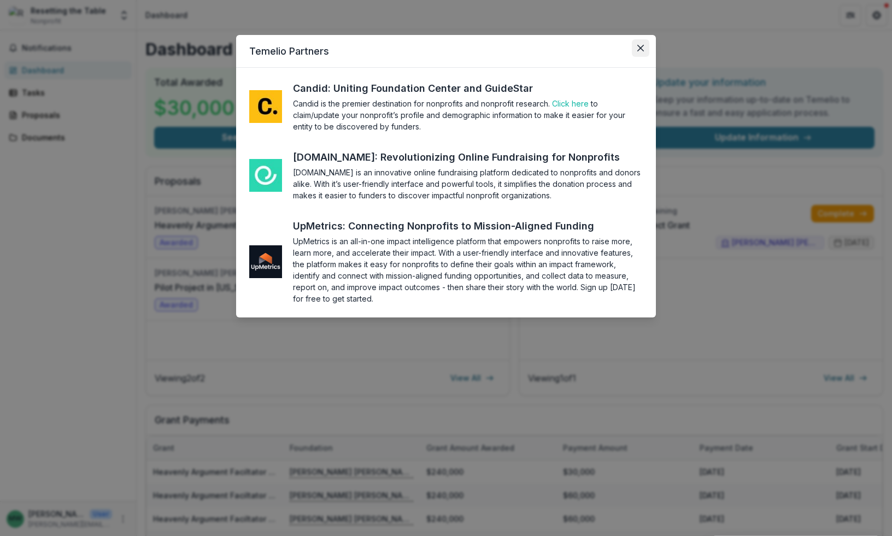
click at [642, 49] on icon "Close" at bounding box center [640, 48] width 7 height 7
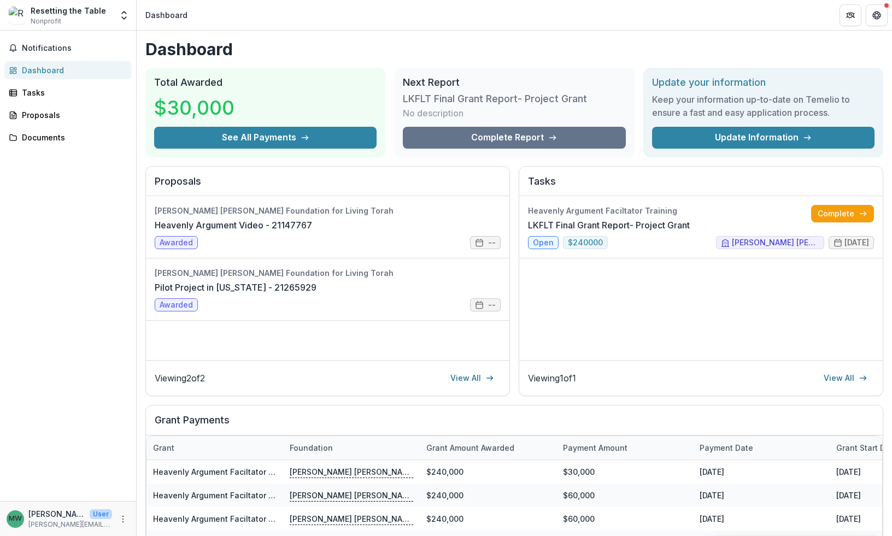
click at [45, 519] on p "[PERSON_NAME]" at bounding box center [56, 513] width 57 height 11
click at [19, 516] on div "MW" at bounding box center [15, 518] width 13 height 7
click at [52, 513] on p "[PERSON_NAME]" at bounding box center [56, 513] width 57 height 11
click at [880, 3] on header "Dashboard" at bounding box center [514, 15] width 755 height 30
click at [883, 10] on button "Get Help" at bounding box center [877, 15] width 22 height 22
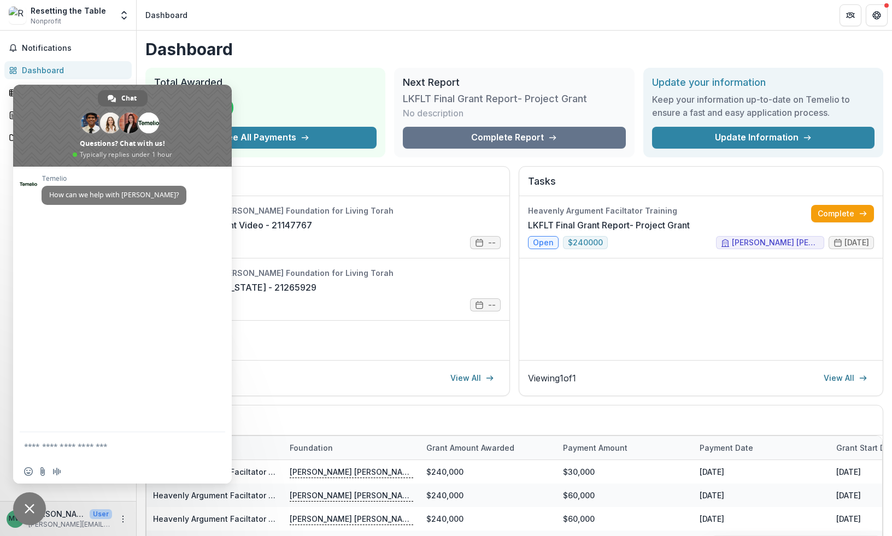
click at [539, 51] on h1 "Dashboard" at bounding box center [514, 49] width 738 height 20
click at [34, 504] on span "Close chat" at bounding box center [30, 509] width 10 height 10
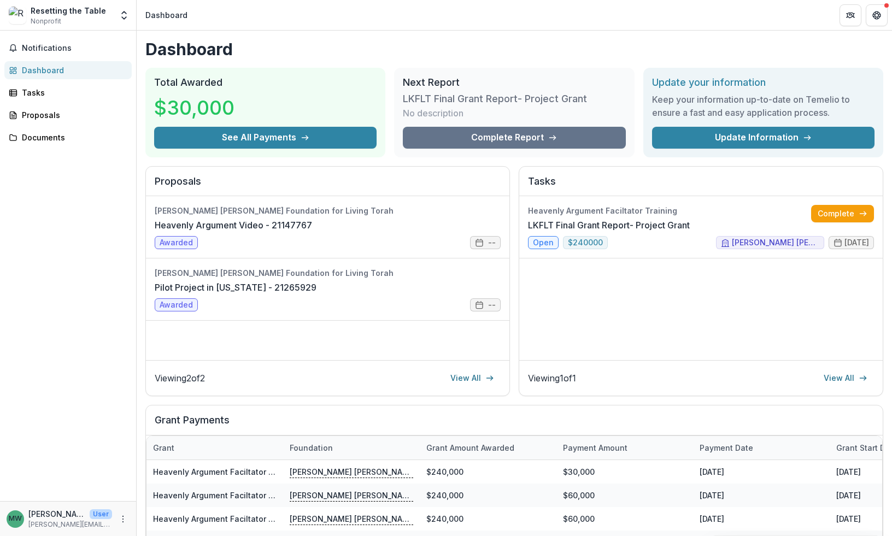
scroll to position [158, 0]
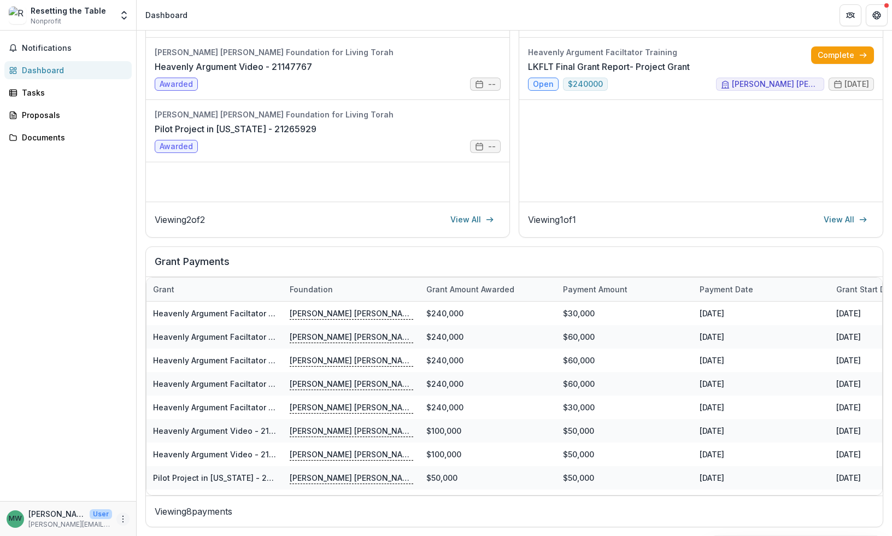
click at [126, 516] on icon "More" at bounding box center [123, 519] width 9 height 9
click at [166, 512] on button "Logout" at bounding box center [195, 514] width 117 height 18
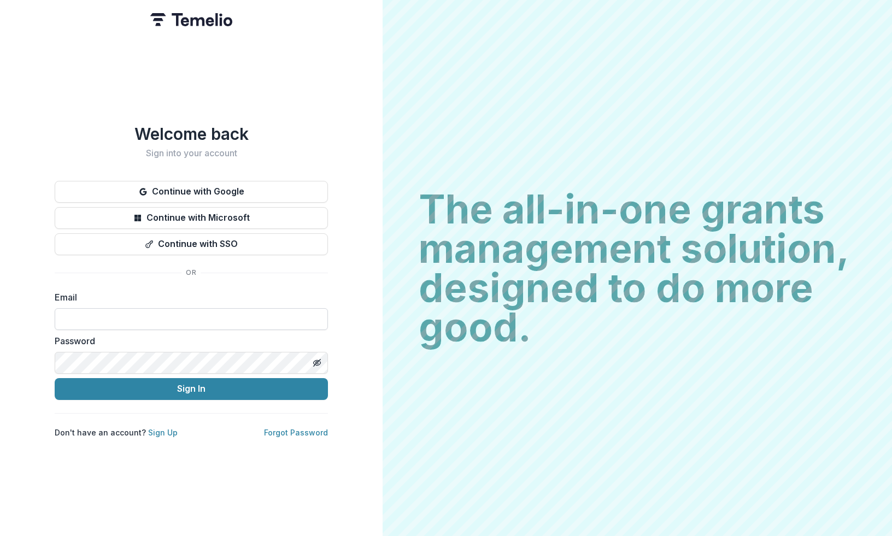
click at [152, 320] on input at bounding box center [191, 319] width 273 height 22
type input "**********"
click at [55, 378] on button "Sign In" at bounding box center [191, 389] width 273 height 22
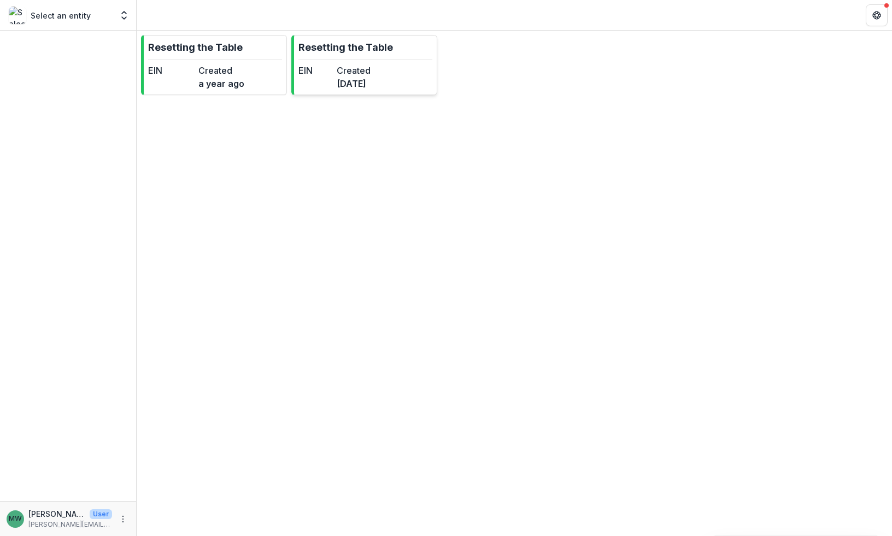
click at [332, 78] on div "EIN" at bounding box center [315, 77] width 34 height 26
click at [164, 63] on link "Resetting the Table EIN Created a year ago" at bounding box center [214, 65] width 146 height 60
click at [601, 98] on div "Resetting the Table EIN Created a year ago Resetting the Table EIN Created [DAT…" at bounding box center [514, 65] width 755 height 69
click at [203, 55] on link "Resetting the Table EIN Created a year ago" at bounding box center [214, 65] width 146 height 60
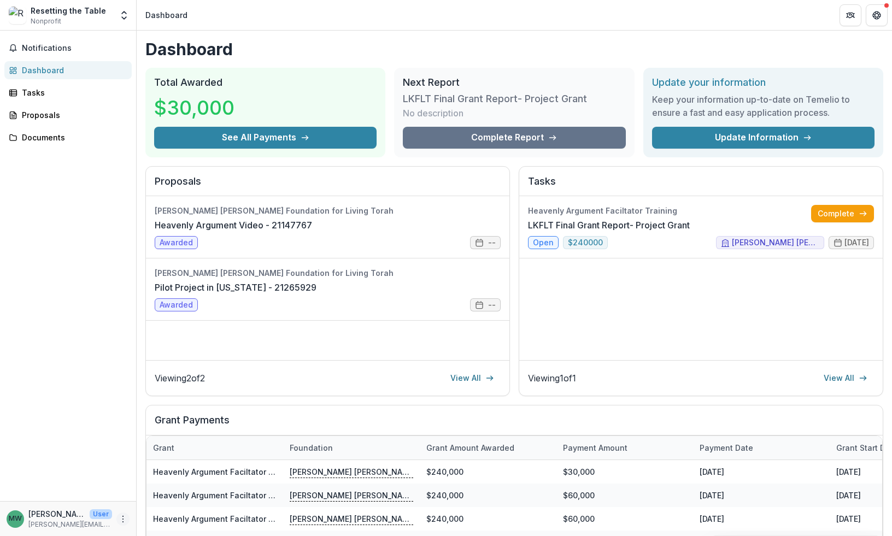
click at [124, 520] on icon "More" at bounding box center [123, 519] width 9 height 9
click at [155, 513] on button "Logout" at bounding box center [195, 514] width 117 height 18
